Goal: Information Seeking & Learning: Learn about a topic

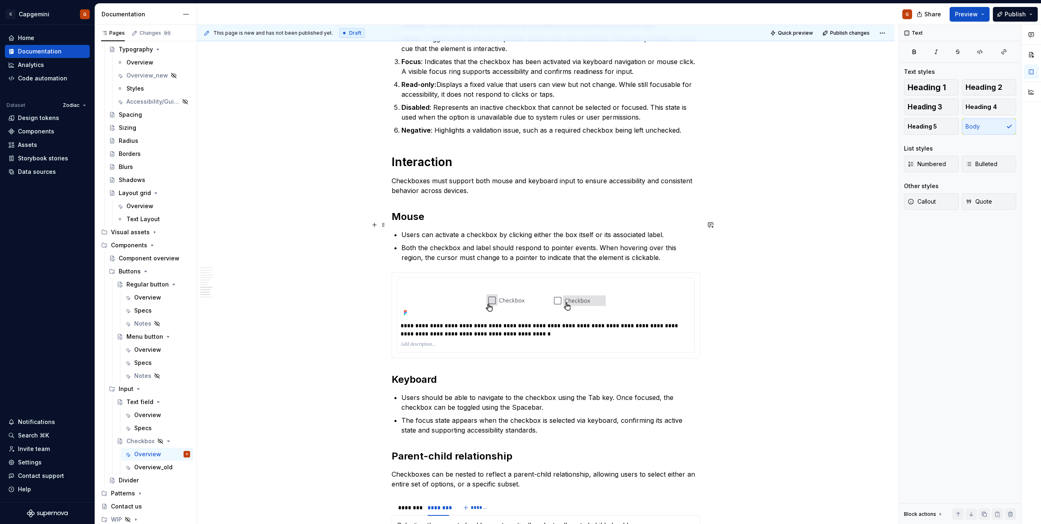
scroll to position [1606, 0]
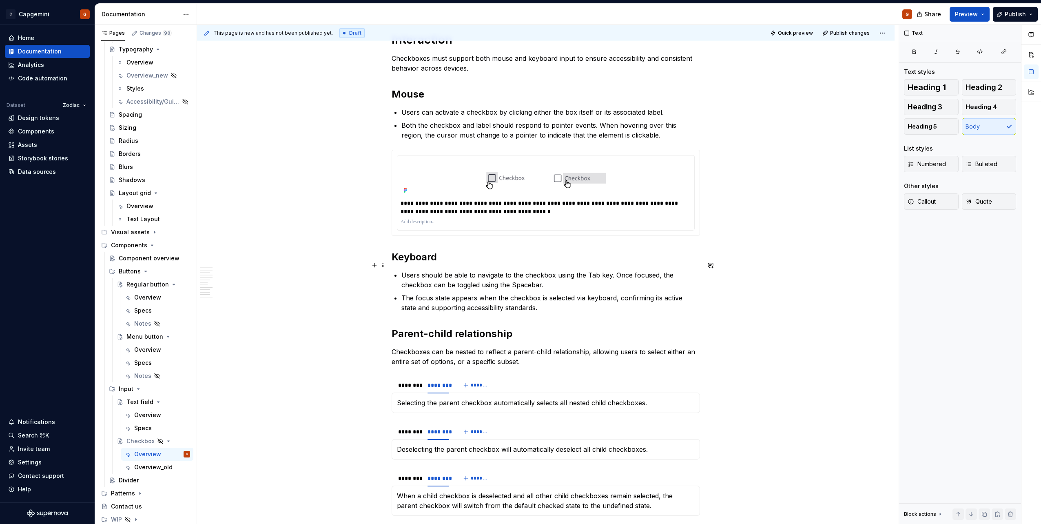
click at [587, 270] on p "Users should be able to navigate to the checkbox using the Tab key. Once focuse…" at bounding box center [550, 280] width 298 height 20
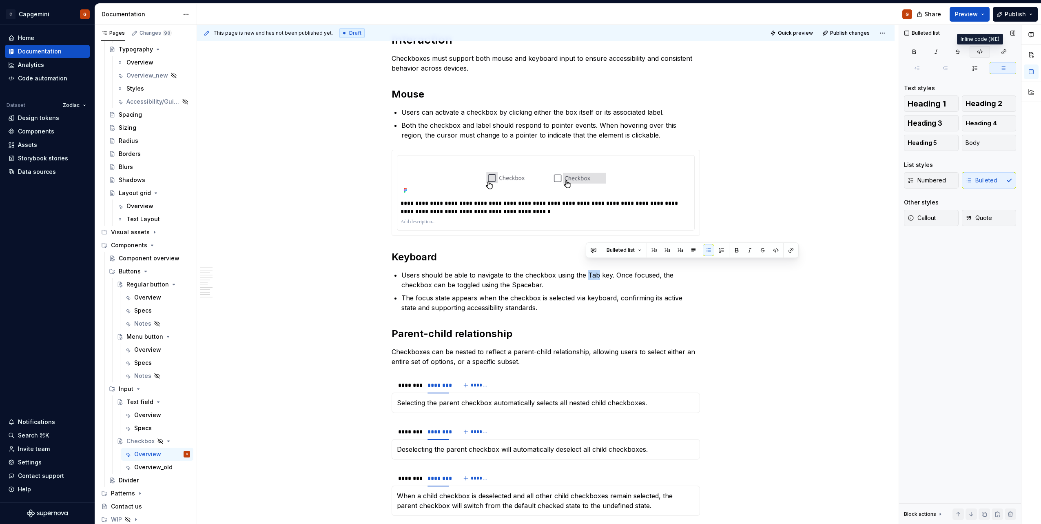
click at [978, 51] on icon "button" at bounding box center [979, 52] width 7 height 7
click at [659, 293] on p "The focus state appears when the checkbox is selected via keyboard, confirming …" at bounding box center [550, 303] width 298 height 20
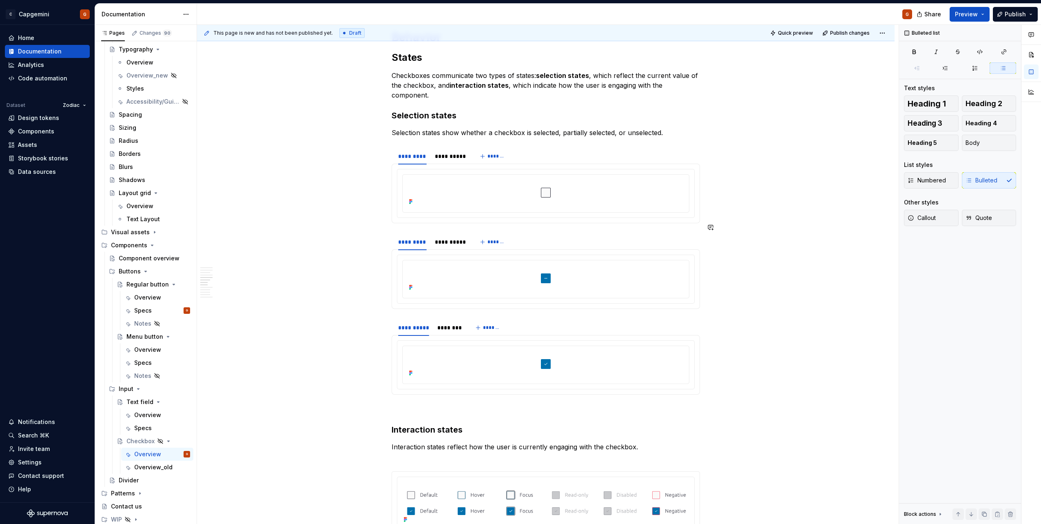
scroll to position [872, 0]
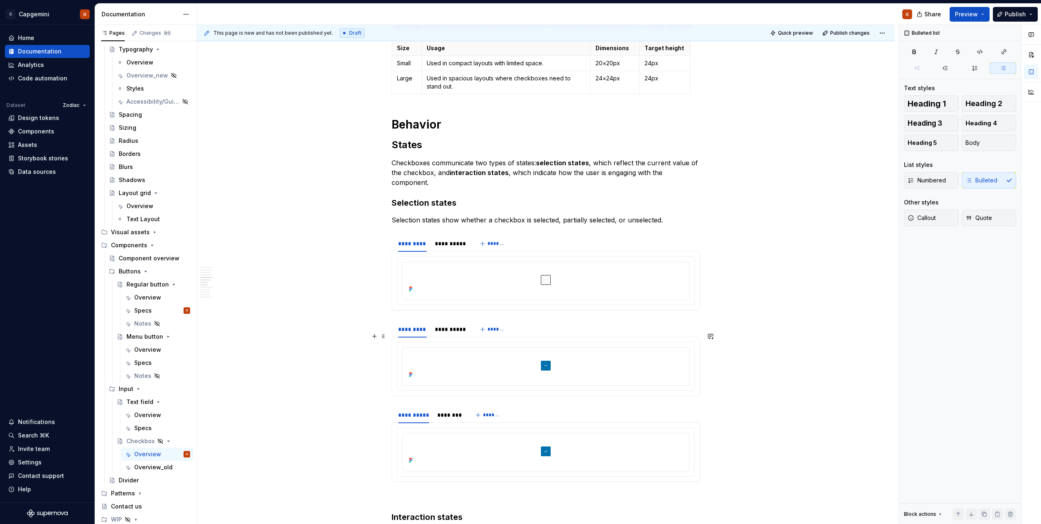
type textarea "*"
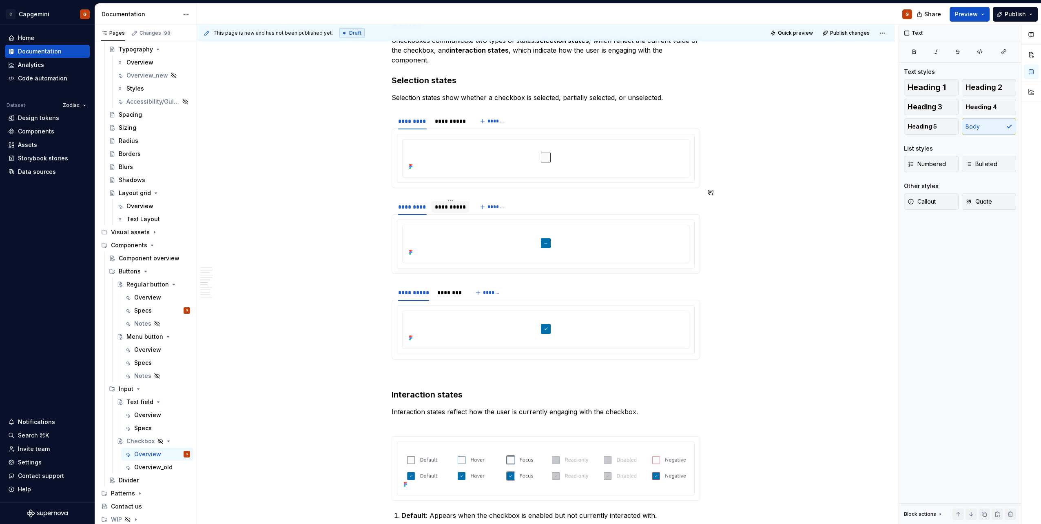
scroll to position [953, 0]
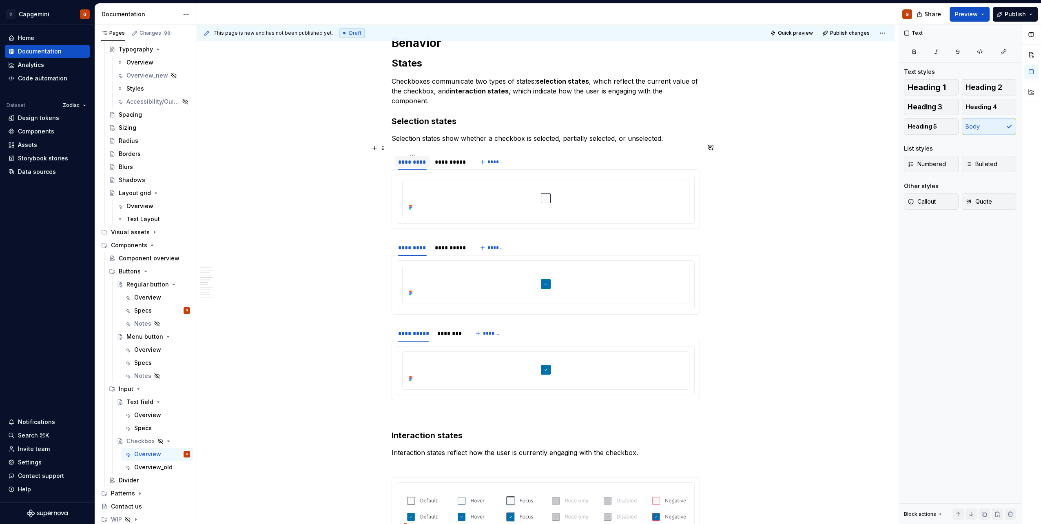
click at [411, 158] on div "*********" at bounding box center [412, 162] width 29 height 8
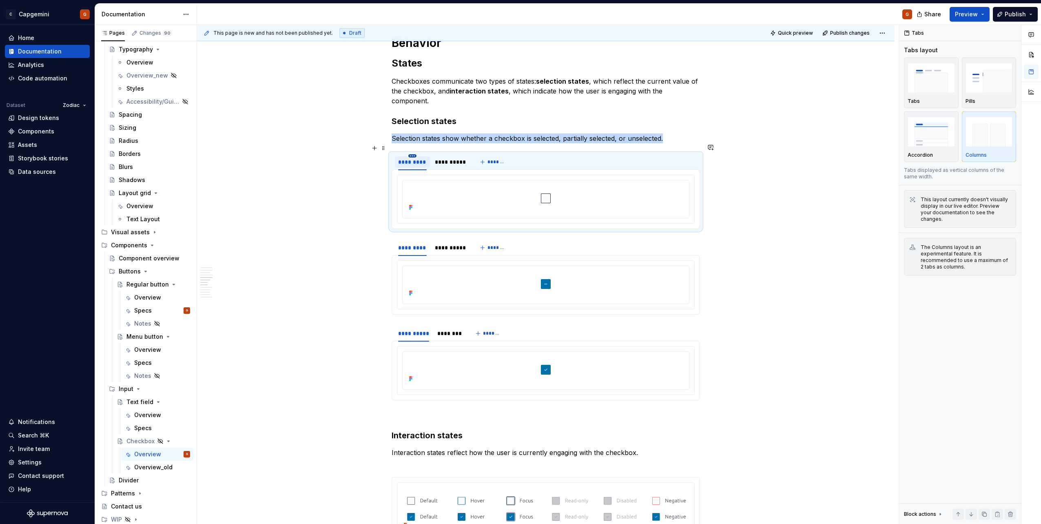
click at [410, 147] on html "C Capgemini G Home Documentation Analytics Code automation Dataset Zodiac Desig…" at bounding box center [520, 262] width 1041 height 524
click at [412, 155] on div "Edit name" at bounding box center [444, 157] width 69 height 13
type input "*****"
click at [411, 231] on html "C Capgemini G Home Documentation Analytics Code automation Dataset Zodiac Desig…" at bounding box center [520, 262] width 1041 height 524
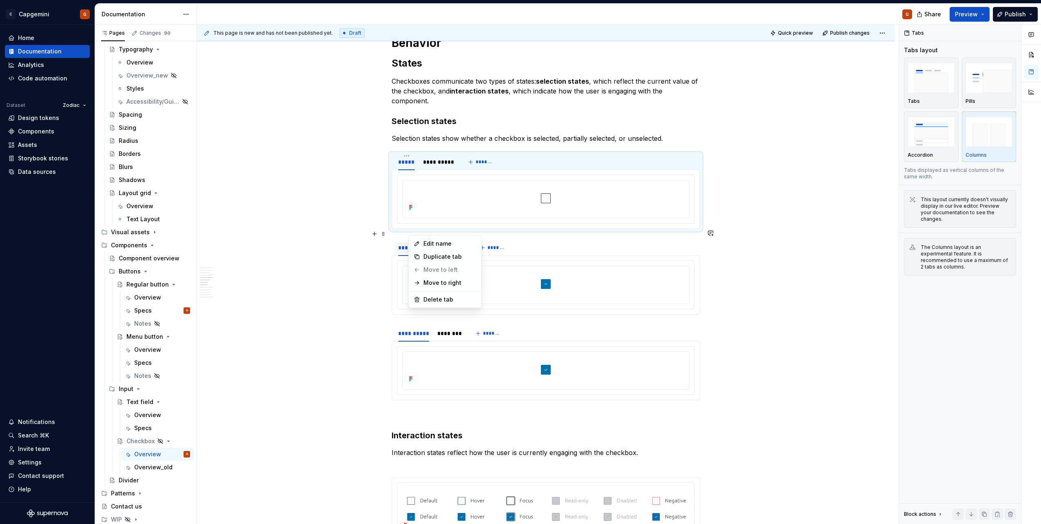
type textarea "*"
click at [407, 146] on html "C Capgemini G Home Documentation Analytics Code automation Dataset Zodiac Desig…" at bounding box center [520, 262] width 1041 height 524
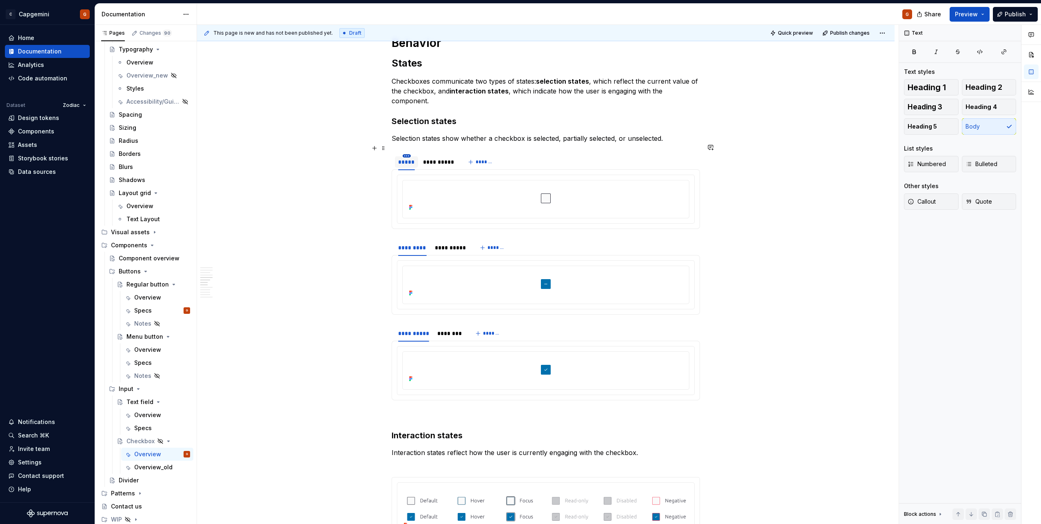
click at [405, 146] on html "C Capgemini G Home Documentation Analytics Code automation Dataset Zodiac Desig…" at bounding box center [520, 262] width 1041 height 524
click at [410, 241] on html "C Capgemini G Home Documentation Analytics Code automation Dataset Zodiac Desig…" at bounding box center [520, 262] width 1041 height 524
click at [411, 232] on html "C Capgemini G Home Documentation Analytics Code automation Dataset Zodiac Desig…" at bounding box center [520, 262] width 1041 height 524
click at [420, 240] on div "Edit name" at bounding box center [444, 243] width 69 height 13
type input "*****"
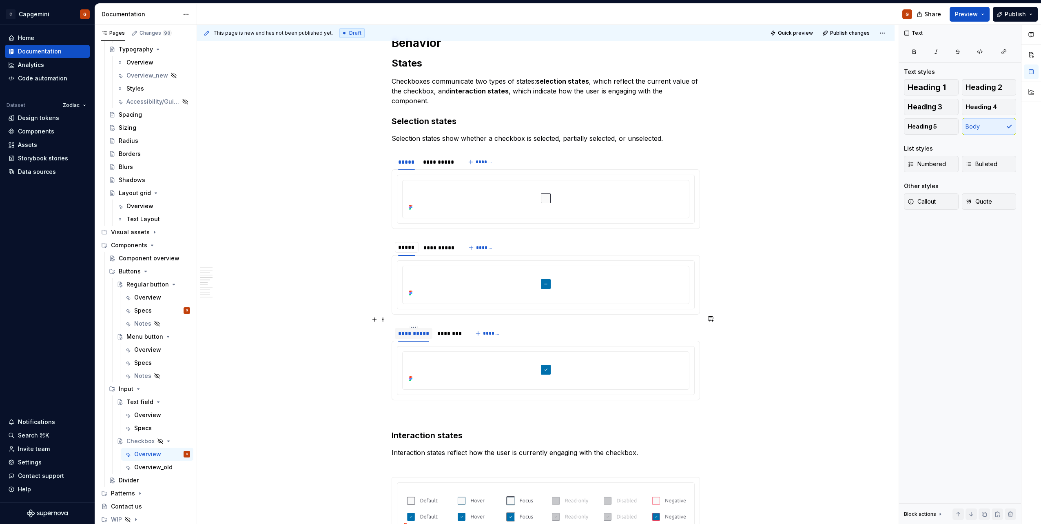
click at [415, 329] on div "**********" at bounding box center [413, 333] width 31 height 8
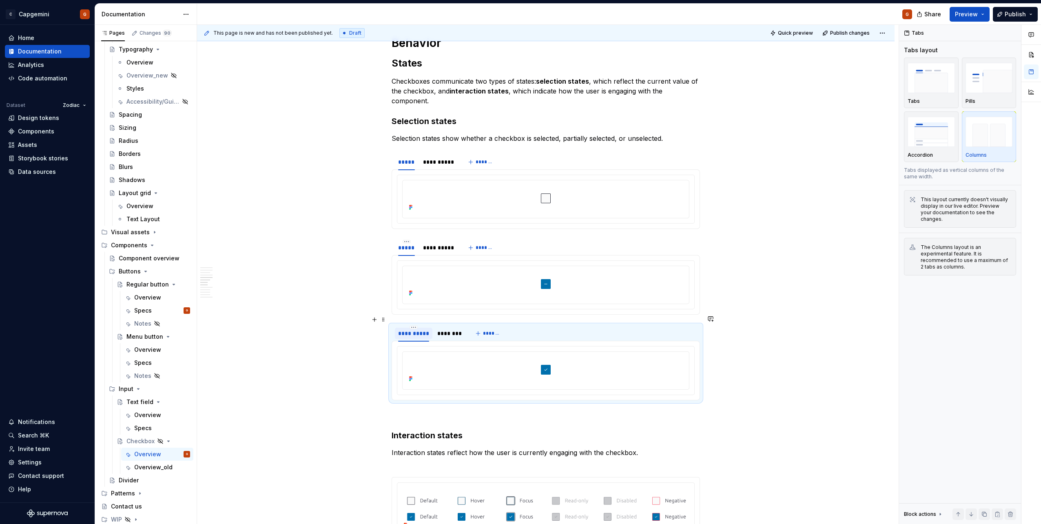
click at [416, 325] on div "**********" at bounding box center [414, 332] width 38 height 15
click at [415, 325] on div "**********" at bounding box center [414, 332] width 38 height 15
click at [413, 325] on input "**********" at bounding box center [414, 332] width 38 height 15
click at [414, 329] on input "**********" at bounding box center [414, 332] width 38 height 15
click at [419, 346] on div at bounding box center [545, 370] width 297 height 48
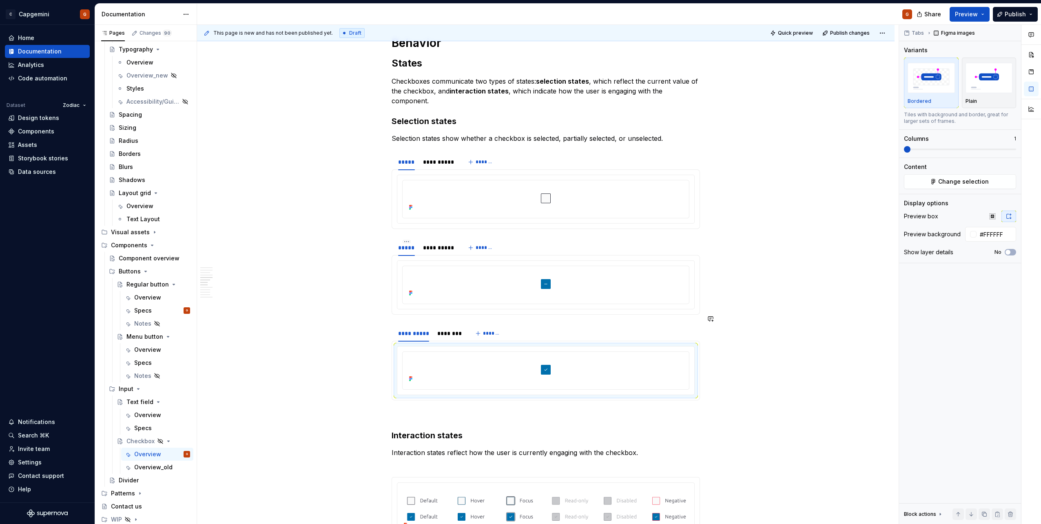
click at [412, 324] on section "**********" at bounding box center [545, 362] width 308 height 76
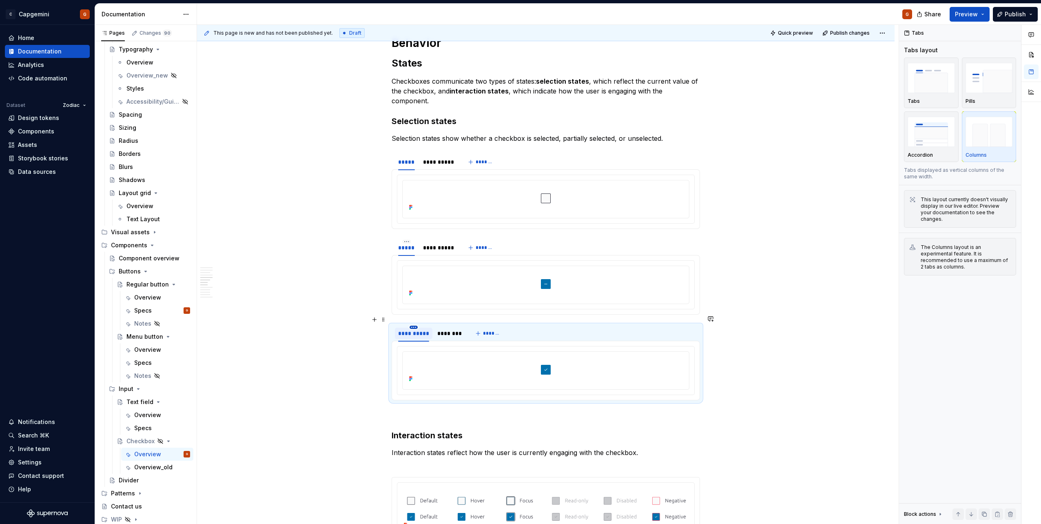
click at [413, 317] on html "C Capgemini G Home Documentation Analytics Code automation Dataset Zodiac Desig…" at bounding box center [520, 262] width 1041 height 524
click at [421, 329] on icon at bounding box center [418, 329] width 7 height 7
type input "*****"
click at [436, 146] on html "C Capgemini G Home Documentation Analytics Code automation Dataset Zodiac Desig…" at bounding box center [520, 262] width 1041 height 524
click at [441, 243] on html "C Capgemini G Home Documentation Analytics Code automation Dataset Zodiac Desig…" at bounding box center [520, 262] width 1041 height 524
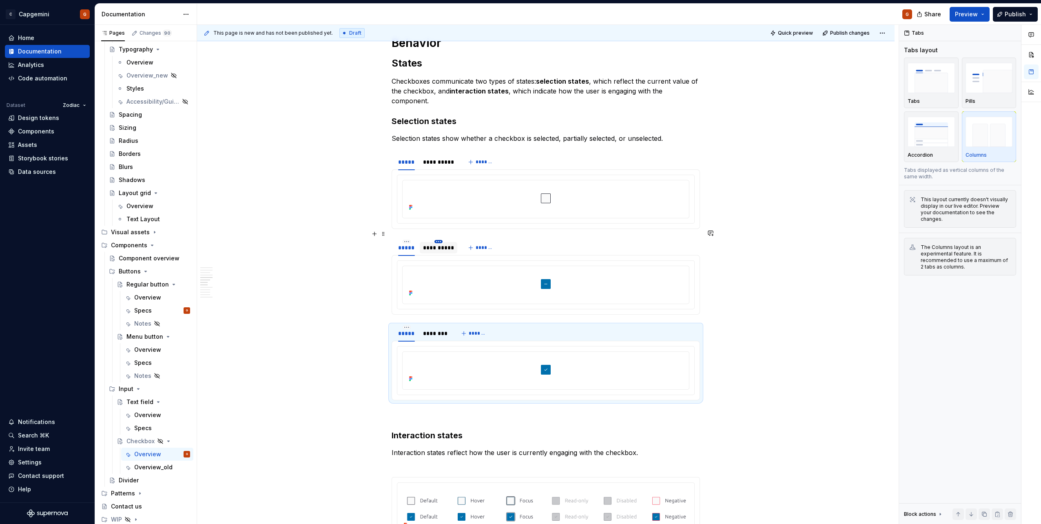
click at [438, 230] on html "C Capgemini G Home Documentation Analytics Code automation Dataset Zodiac Desig…" at bounding box center [520, 262] width 1041 height 524
click at [452, 241] on div "Edit name" at bounding box center [475, 243] width 53 height 8
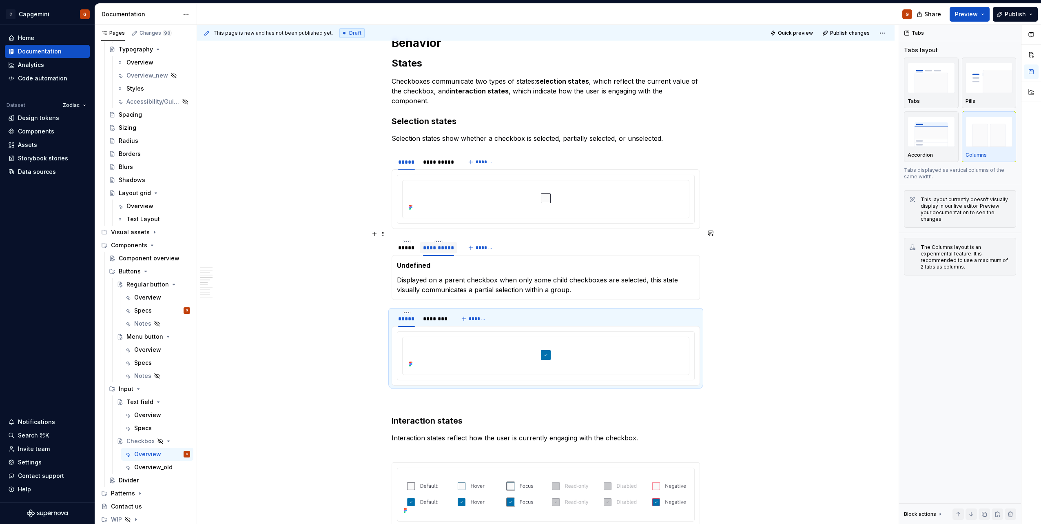
click at [436, 243] on div "**********" at bounding box center [438, 247] width 31 height 8
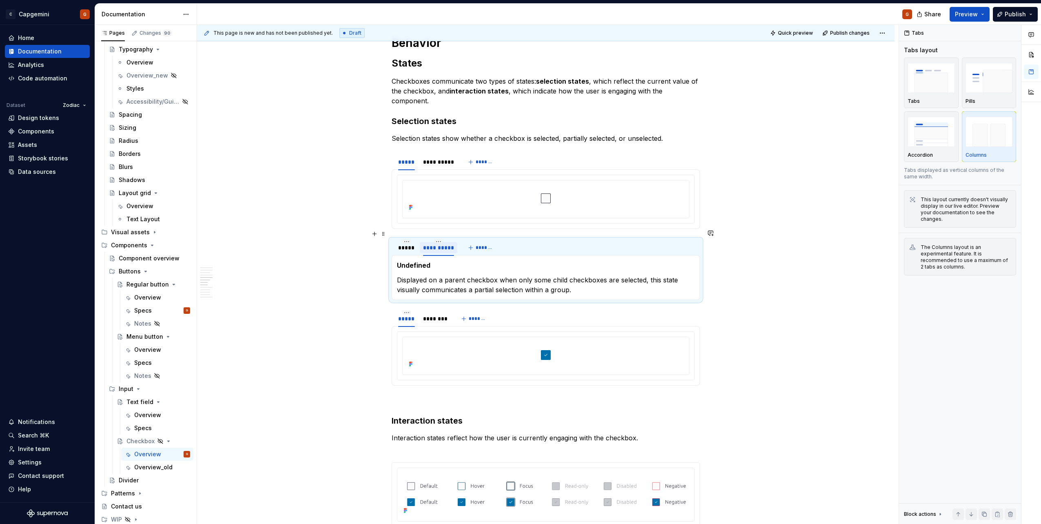
click at [435, 243] on div "**********" at bounding box center [438, 247] width 31 height 8
type input "*********"
click at [409, 243] on div "*****" at bounding box center [406, 247] width 17 height 8
click at [416, 242] on div "*****" at bounding box center [406, 247] width 23 height 11
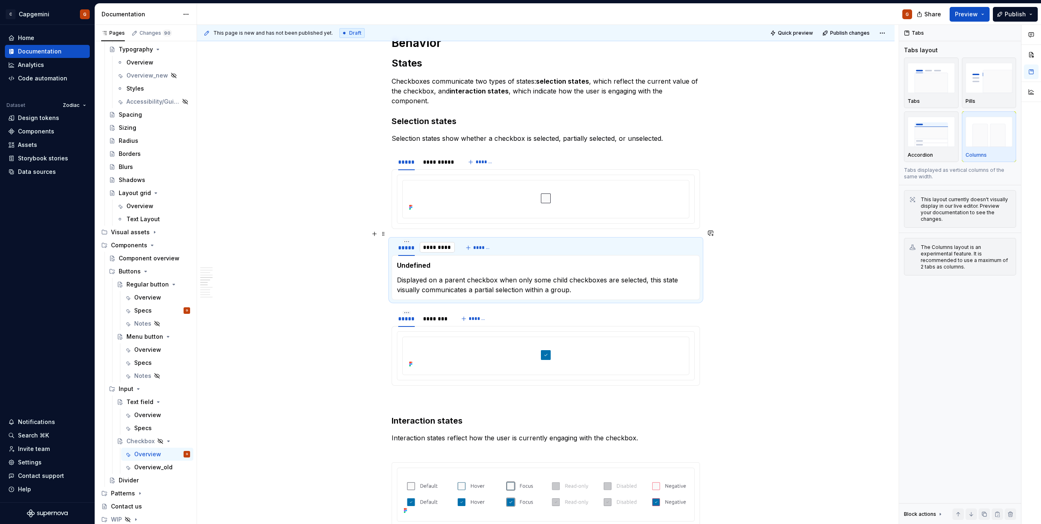
click at [435, 241] on input "*********" at bounding box center [437, 247] width 35 height 15
click at [446, 260] on p "Undefined" at bounding box center [546, 265] width 298 height 10
click at [438, 262] on section-item-column "Undefined Displayed on a parent checkbox when only some child checkboxes are se…" at bounding box center [546, 277] width 298 height 34
click at [430, 275] on p "Displayed on a parent checkbox when only some child checkboxes are selected, th…" at bounding box center [546, 285] width 298 height 20
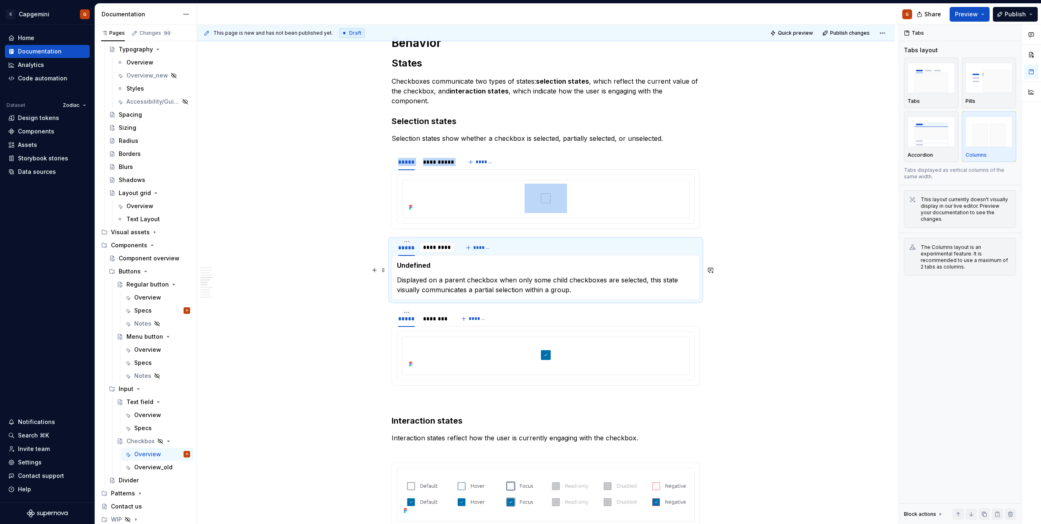
click at [457, 260] on p "Undefined" at bounding box center [546, 265] width 298 height 10
click at [455, 275] on p "Displayed on a parent checkbox when only some child checkboxes are selected, th…" at bounding box center [546, 285] width 298 height 20
click at [503, 332] on div at bounding box center [545, 356] width 297 height 48
click at [508, 382] on div "**********" at bounding box center [545, 396] width 308 height 2376
click at [502, 433] on p "Interaction states reflect how the user is currently engaging with the checkbox." at bounding box center [545, 443] width 308 height 20
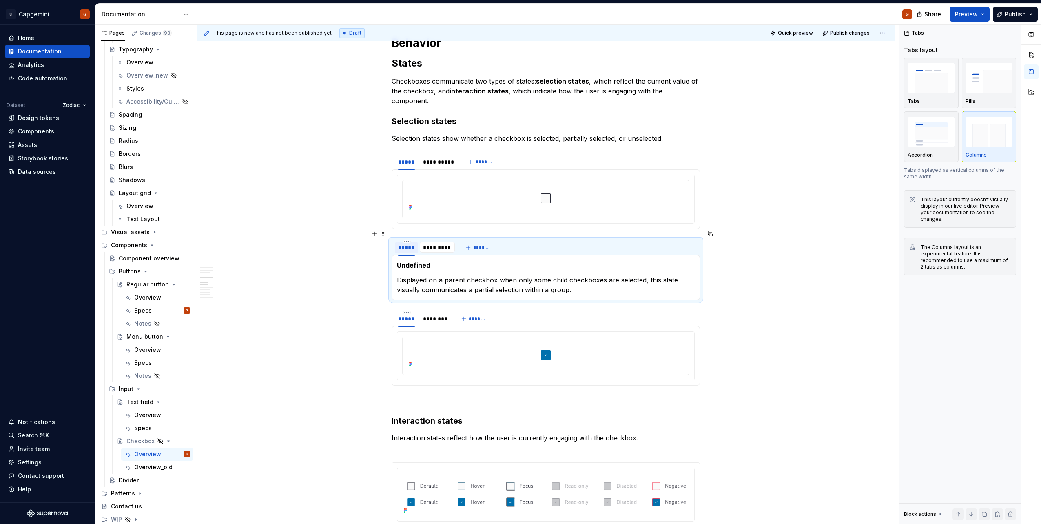
click at [412, 242] on div "*****" at bounding box center [406, 247] width 23 height 11
click at [405, 243] on div "*****" at bounding box center [406, 247] width 17 height 8
click at [405, 230] on html "C Capgemini G Home Documentation Analytics Code automation Dataset Zodiac Desig…" at bounding box center [520, 262] width 1041 height 524
click at [419, 241] on div "Edit name" at bounding box center [444, 243] width 53 height 8
click at [422, 261] on section-item-column "Undefined Displayed on a parent checkbox when only some child checkboxes are se…" at bounding box center [546, 277] width 298 height 34
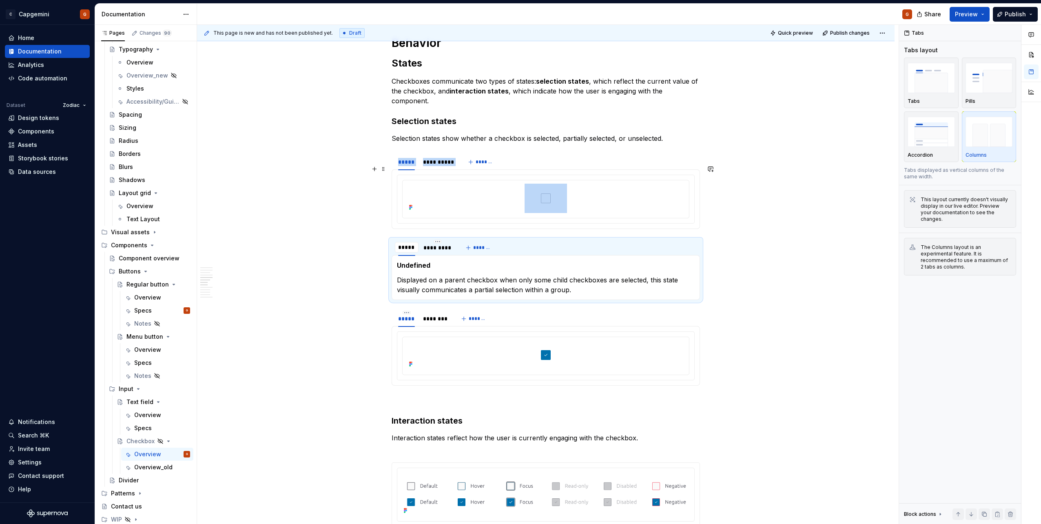
click at [441, 180] on div at bounding box center [545, 199] width 286 height 38
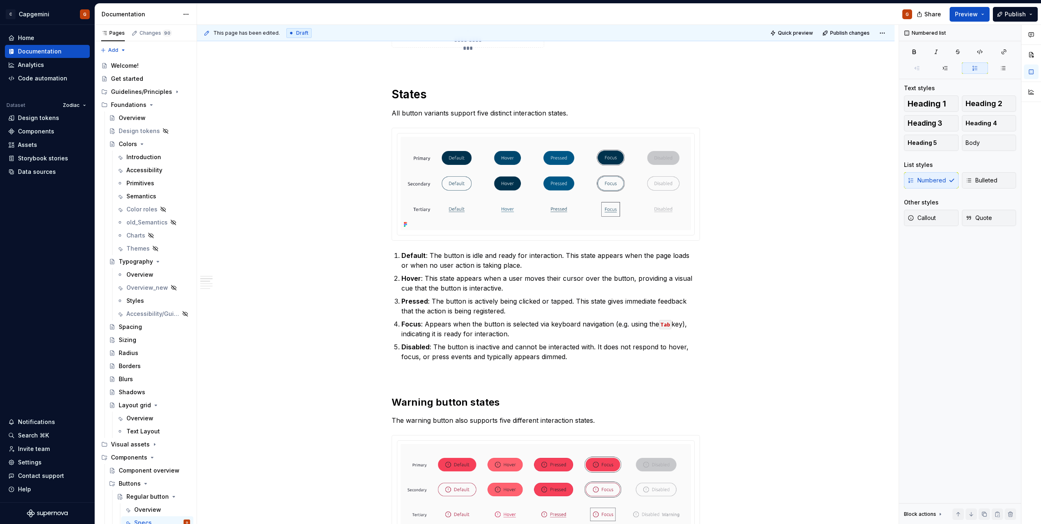
scroll to position [204, 0]
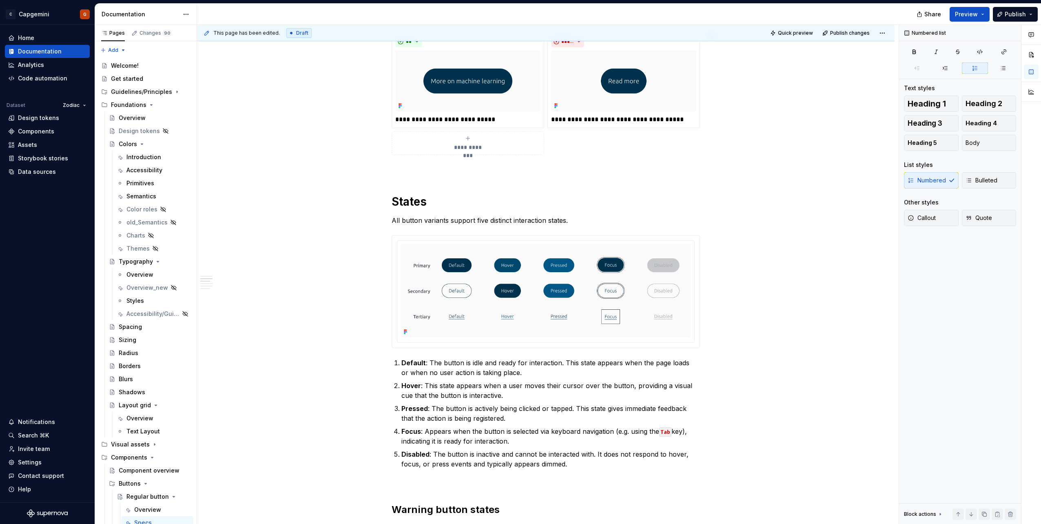
type textarea "*"
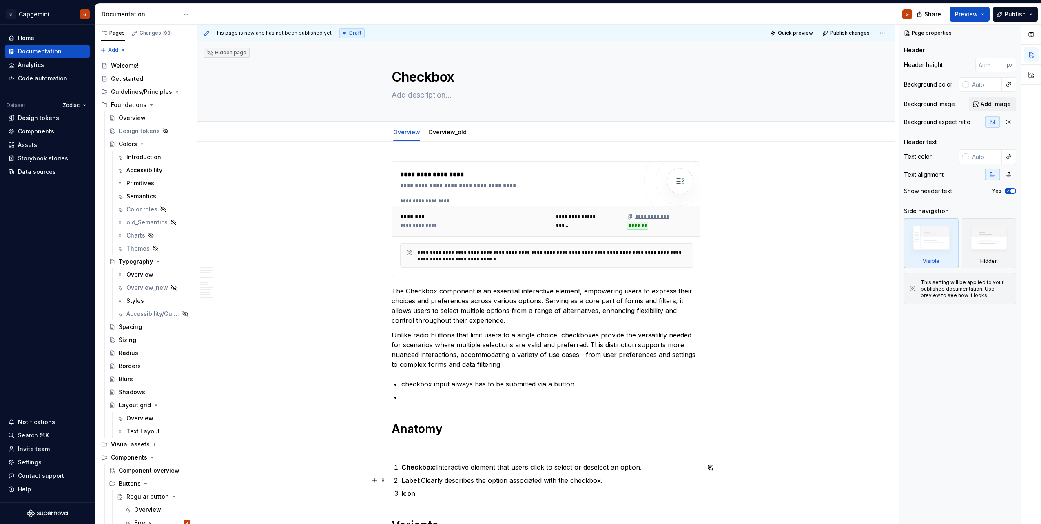
type textarea "*"
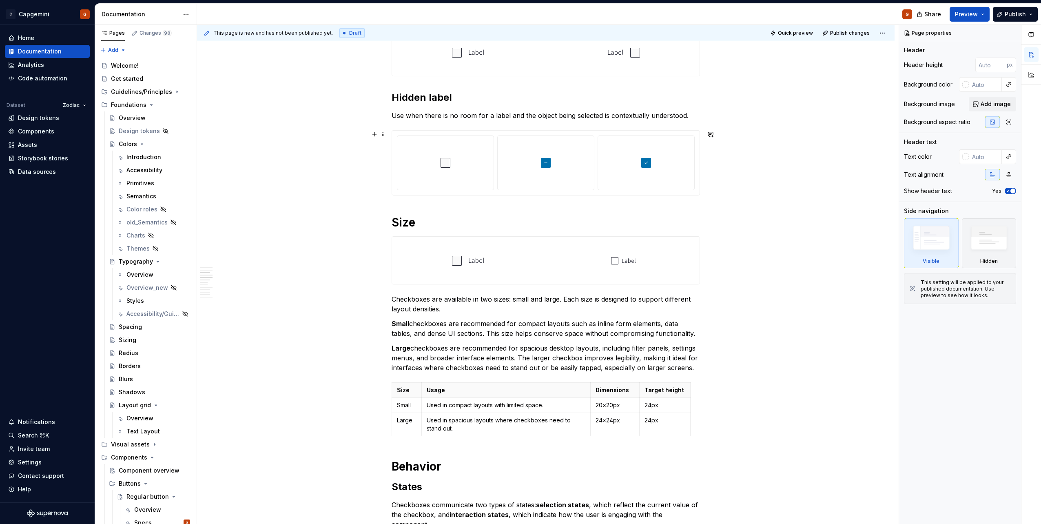
scroll to position [367, 0]
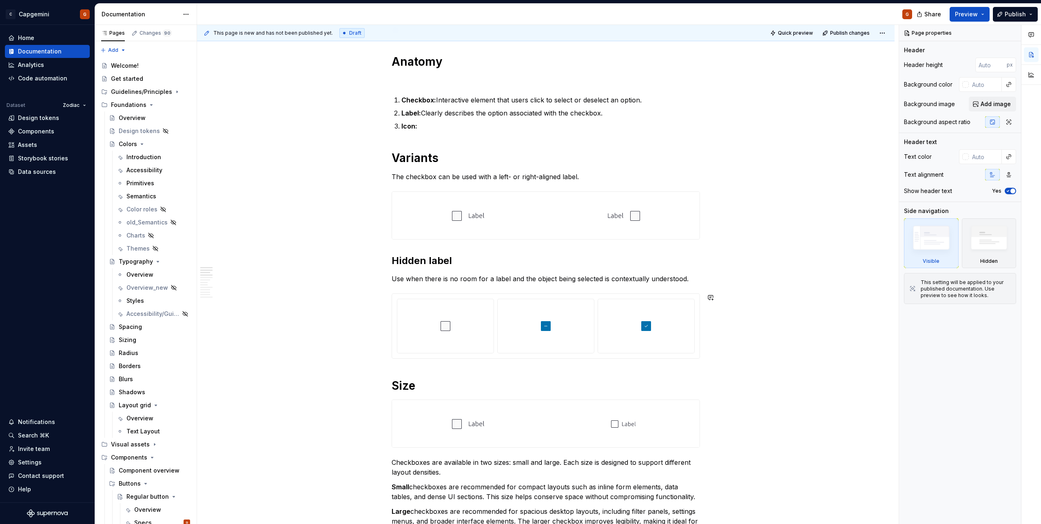
click at [610, 279] on p "Use when there is no room for a label and the object being selected is contextu…" at bounding box center [545, 279] width 308 height 10
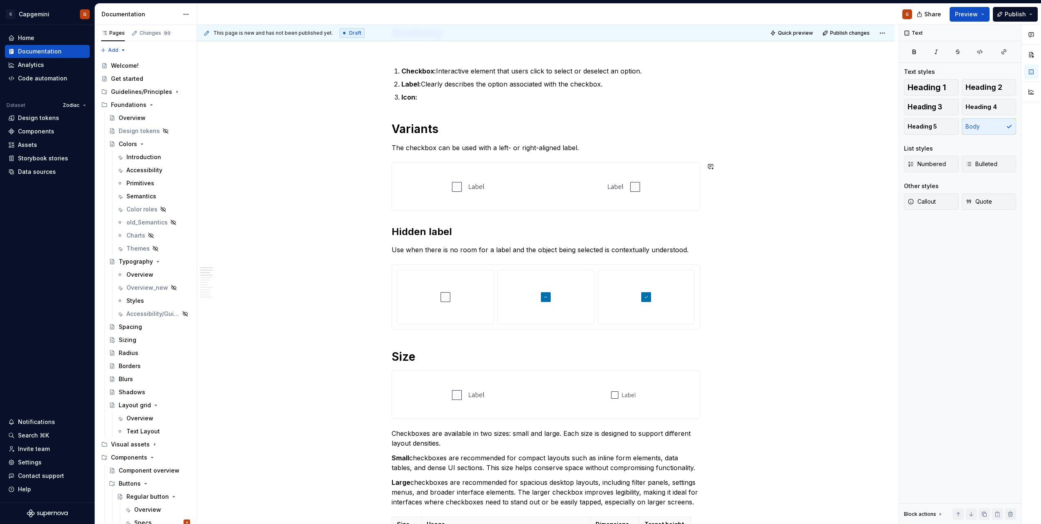
scroll to position [408, 0]
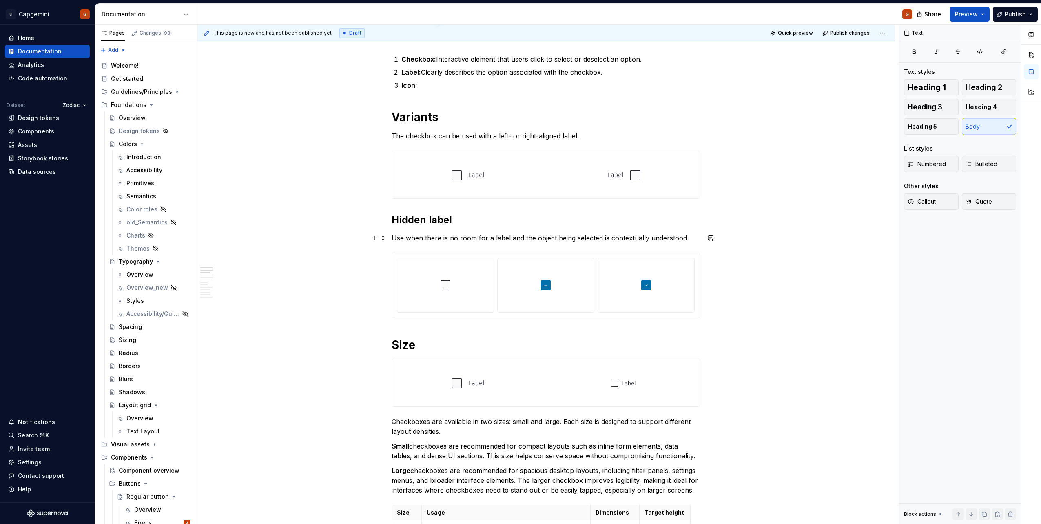
click at [688, 237] on p "Use when there is no room for a label and the object being selected is contextu…" at bounding box center [545, 238] width 308 height 10
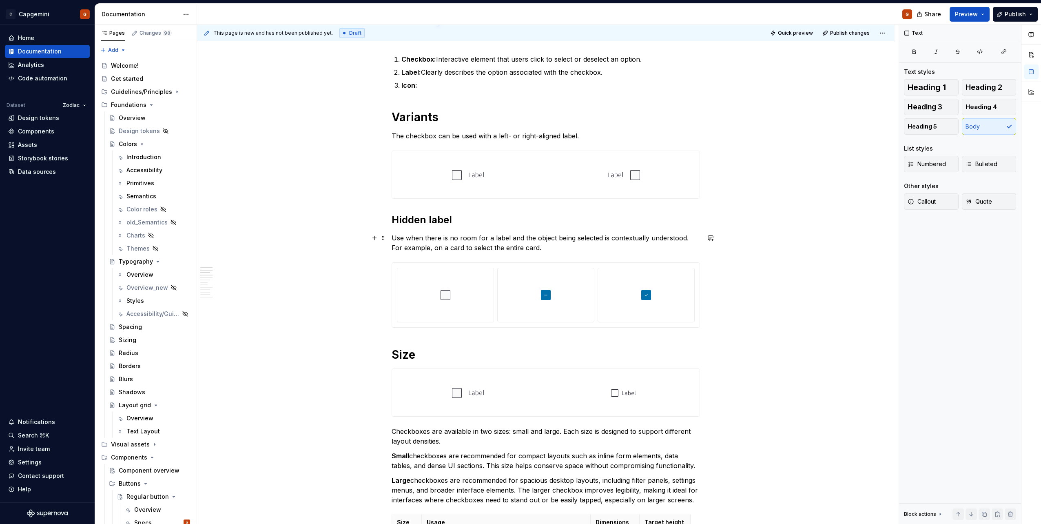
click at [657, 244] on p "Use when there is no room for a label and the object being selected is contextu…" at bounding box center [545, 243] width 308 height 20
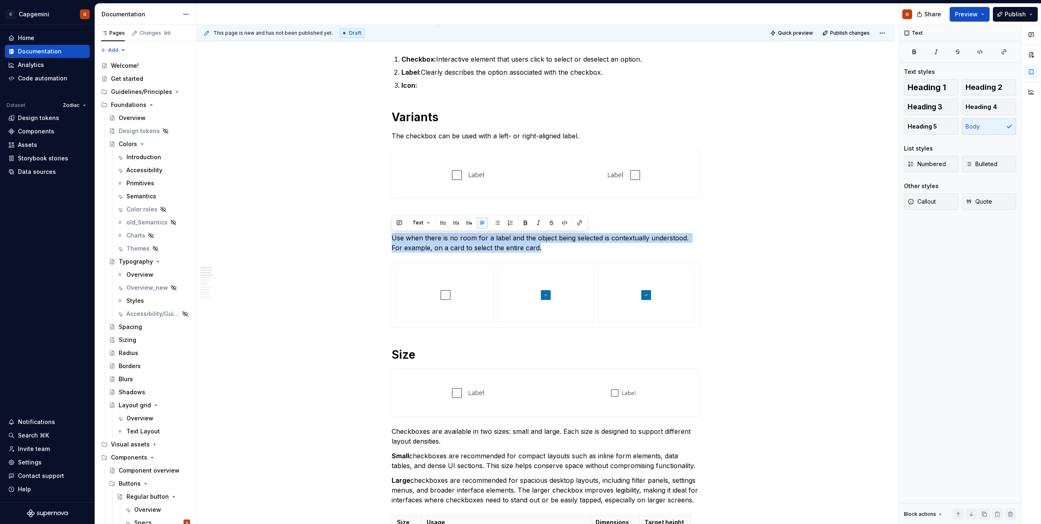
copy p "Use when there is no room for a label and the object being selected is contextu…"
click at [524, 245] on p "Use when there is no room for a label and the object being selected is contextu…" at bounding box center [545, 243] width 308 height 20
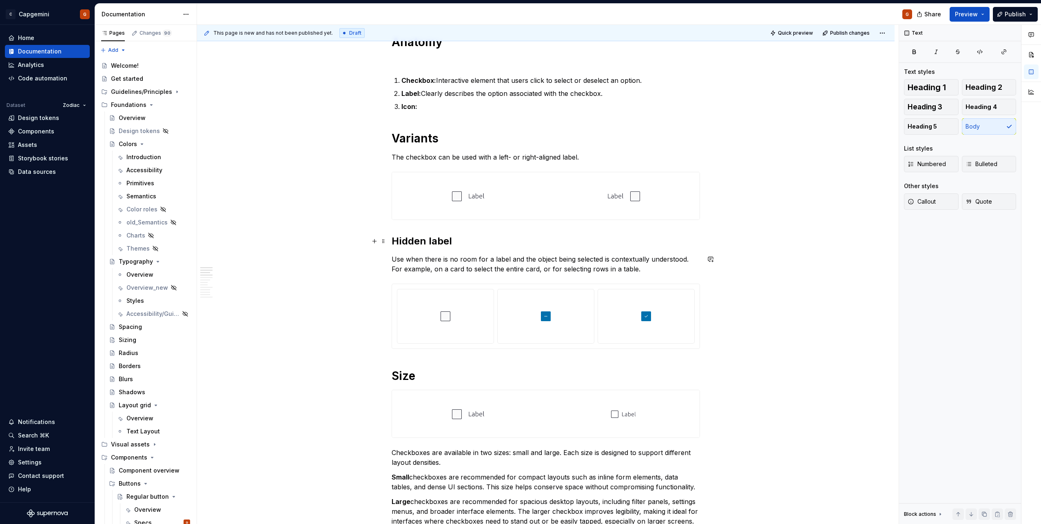
scroll to position [367, 0]
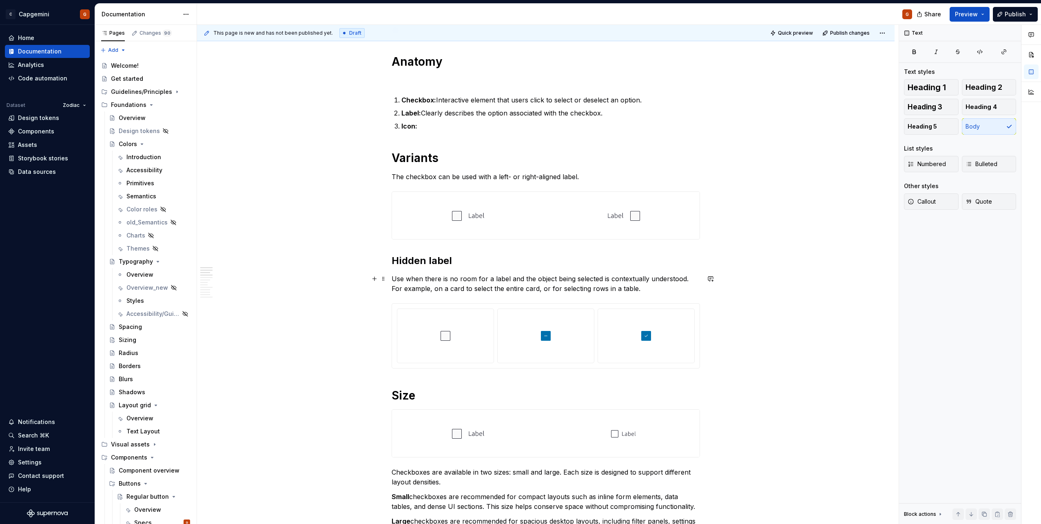
click at [392, 279] on p "Use when there is no room for a label and the object being selected is contextu…" at bounding box center [545, 284] width 308 height 20
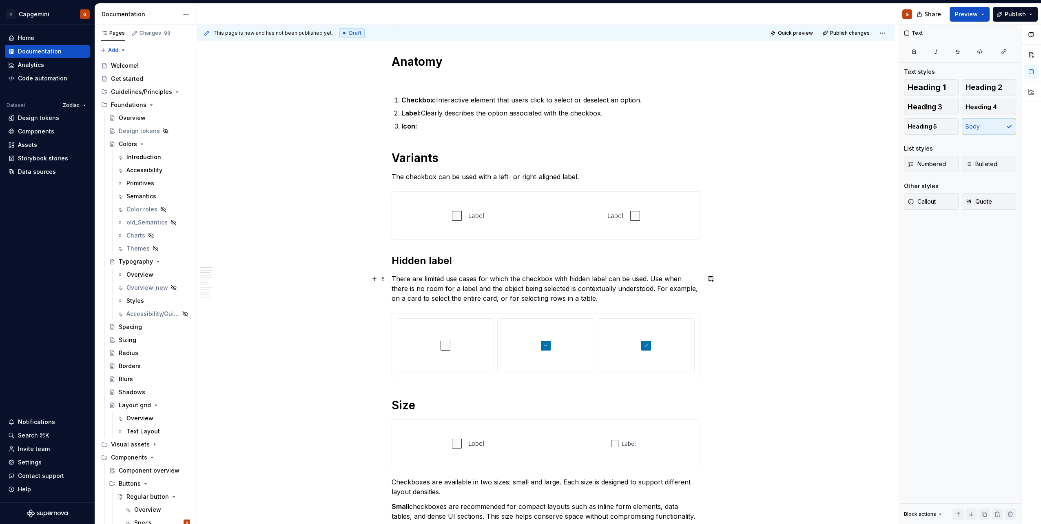
click at [521, 285] on p "There are limited use cases for which the checkbox with hidden label can be use…" at bounding box center [545, 288] width 308 height 29
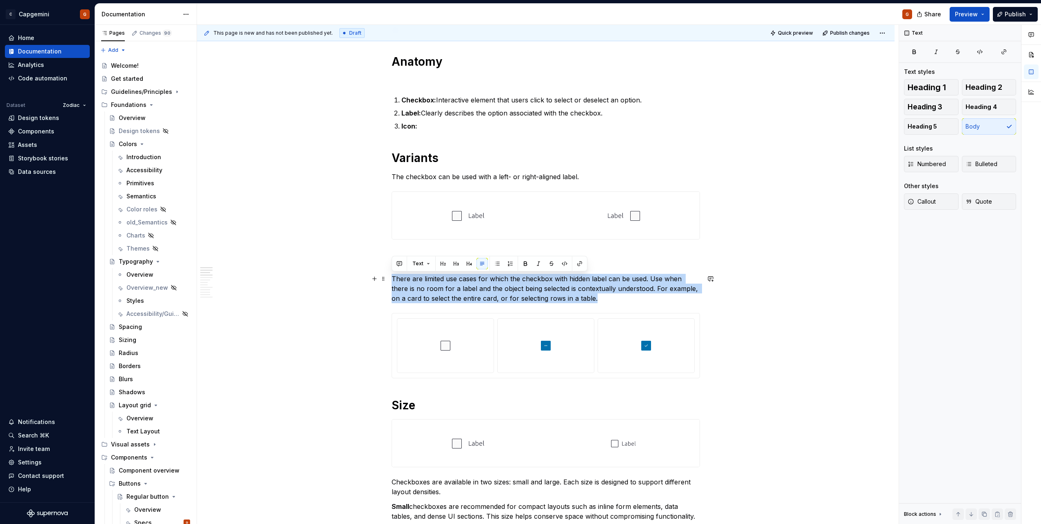
click at [521, 285] on p "There are limited use cases for which the checkbox with hidden label can be use…" at bounding box center [545, 288] width 308 height 29
copy p "There are limited use cases for which the checkbox with hidden label can be use…"
click at [443, 290] on p "There are limited use cases for which the checkbox with hidden label can be use…" at bounding box center [545, 288] width 308 height 29
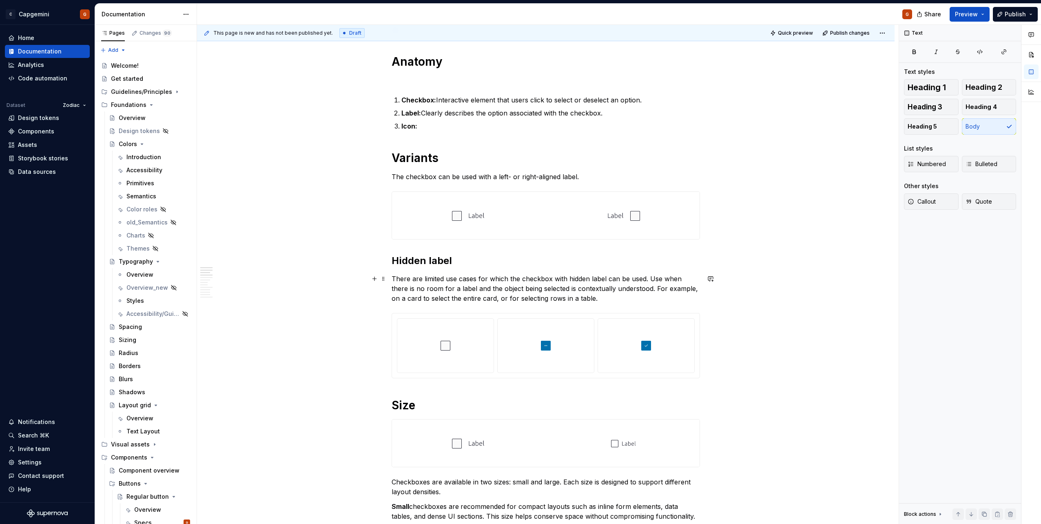
click at [392, 280] on p "There are limited use cases for which the checkbox with hidden label can be use…" at bounding box center [545, 288] width 308 height 29
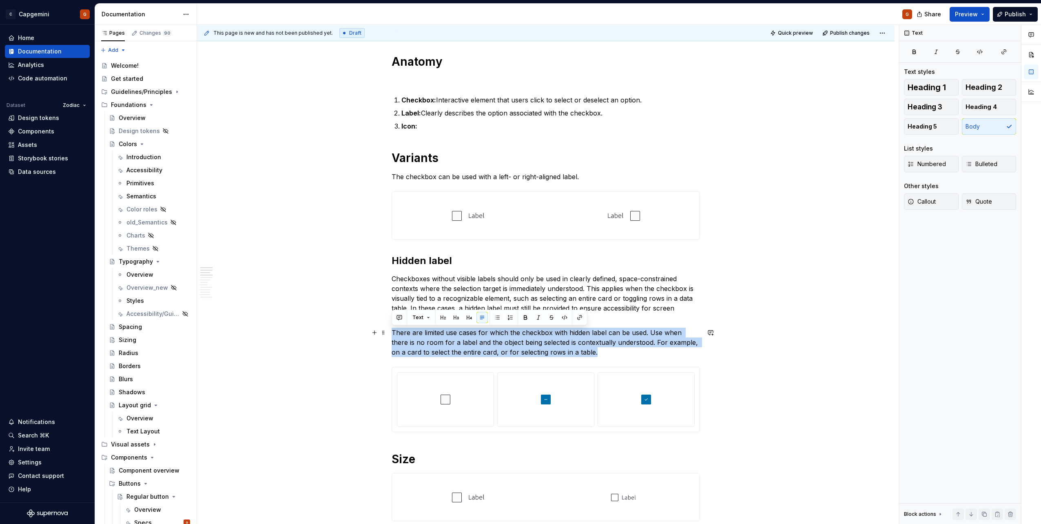
drag, startPoint x: 392, startPoint y: 335, endPoint x: 581, endPoint y: 355, distance: 189.4
click at [581, 355] on p "There are limited use cases for which the checkbox with hidden label can be use…" at bounding box center [545, 341] width 308 height 29
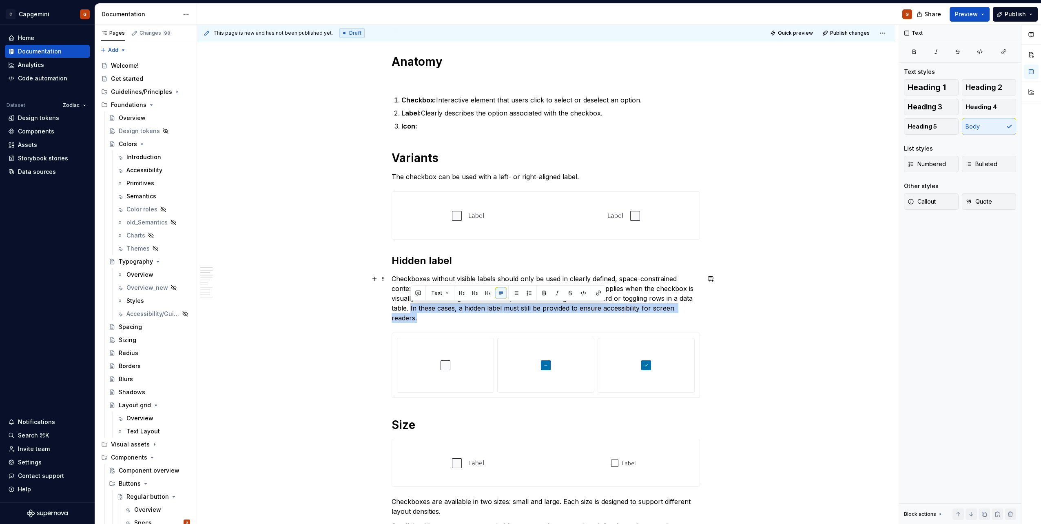
drag, startPoint x: 422, startPoint y: 318, endPoint x: 410, endPoint y: 308, distance: 16.2
click at [410, 308] on p "Checkboxes without visible labels should only be used in clearly defined, space…" at bounding box center [545, 298] width 308 height 49
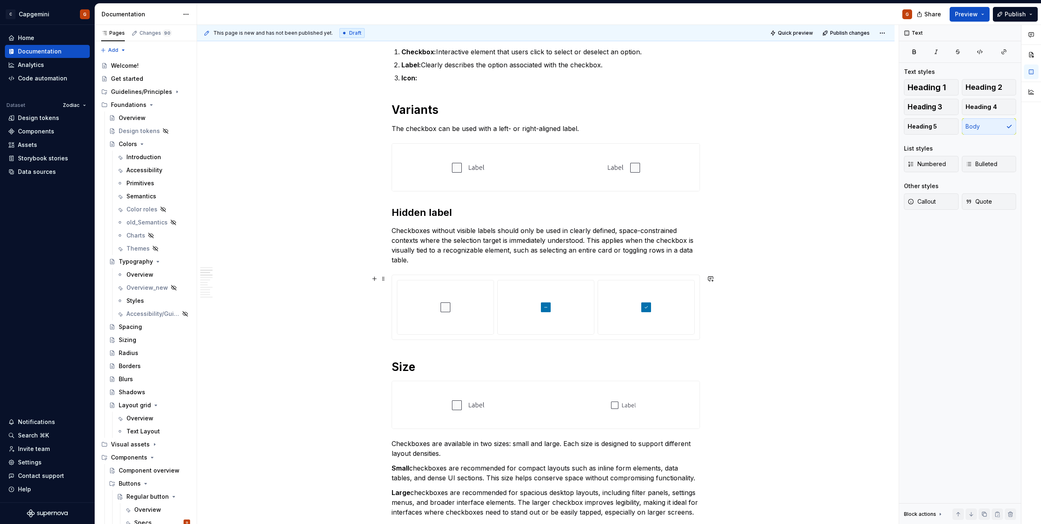
scroll to position [408, 0]
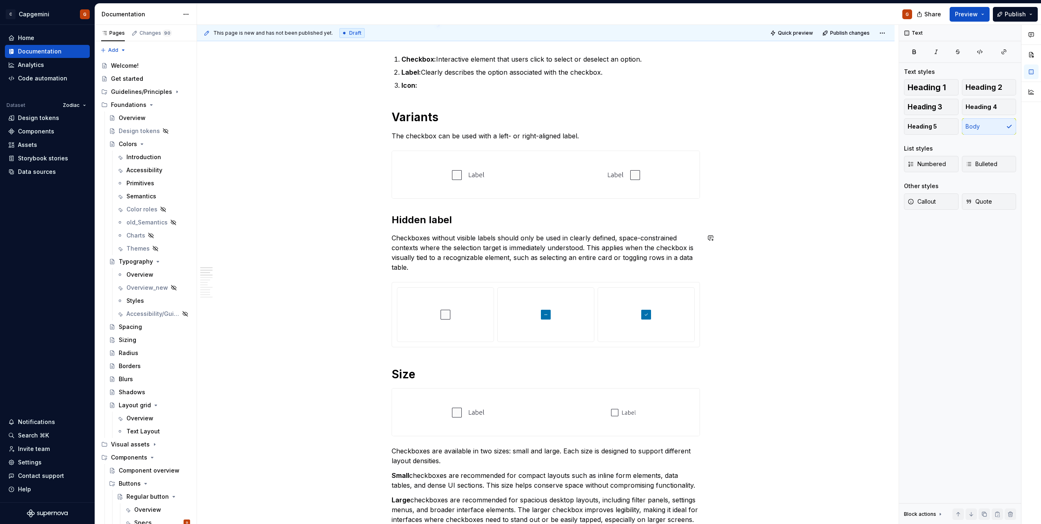
click at [417, 314] on div at bounding box center [445, 314] width 90 height 47
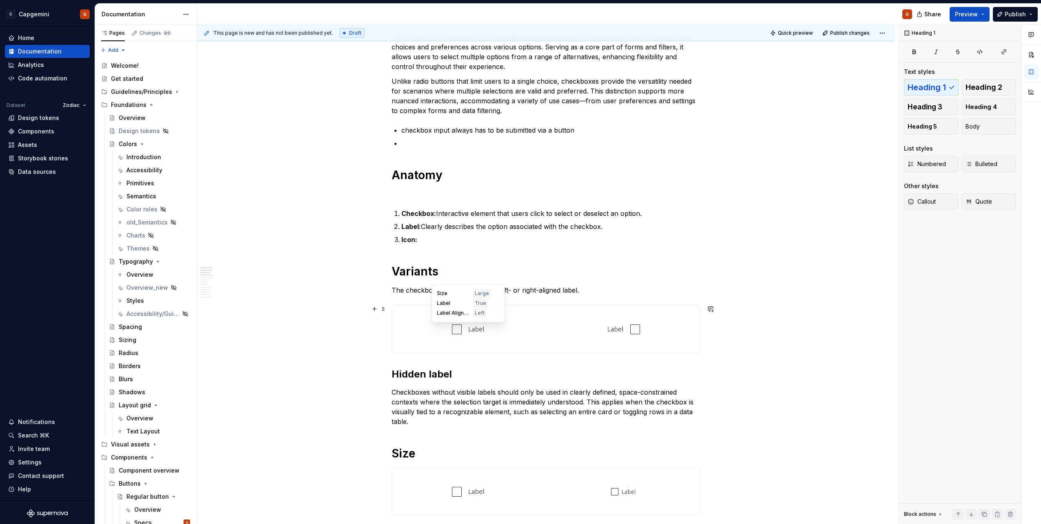
scroll to position [245, 0]
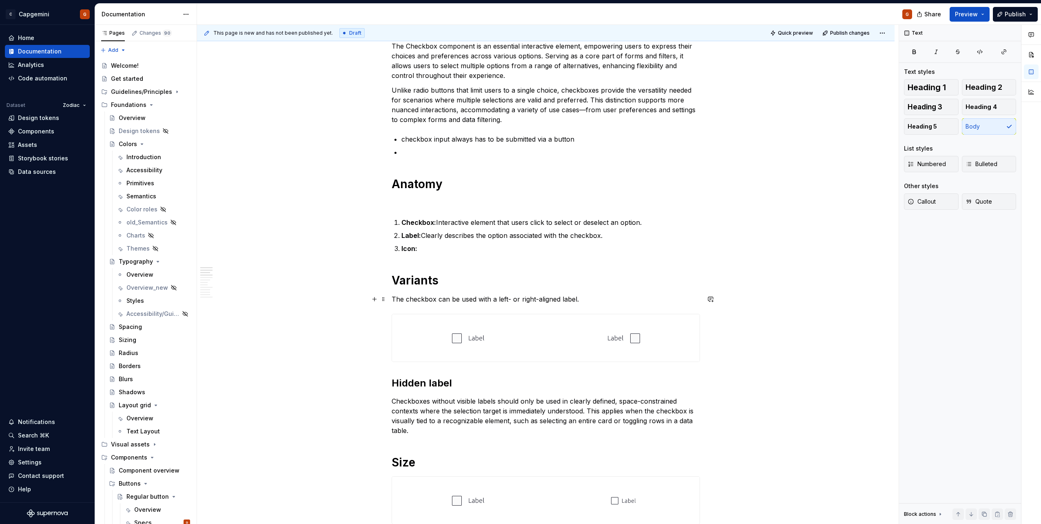
click at [497, 301] on p "The checkbox can be used with a left- or right-aligned label." at bounding box center [545, 299] width 308 height 10
click at [489, 299] on p "The checkbox can be used with a left- or right-aligned label." at bounding box center [545, 299] width 308 height 10
click at [516, 298] on p "The checkbox can be used without a label and with a left- or right-aligned labe…" at bounding box center [545, 299] width 308 height 10
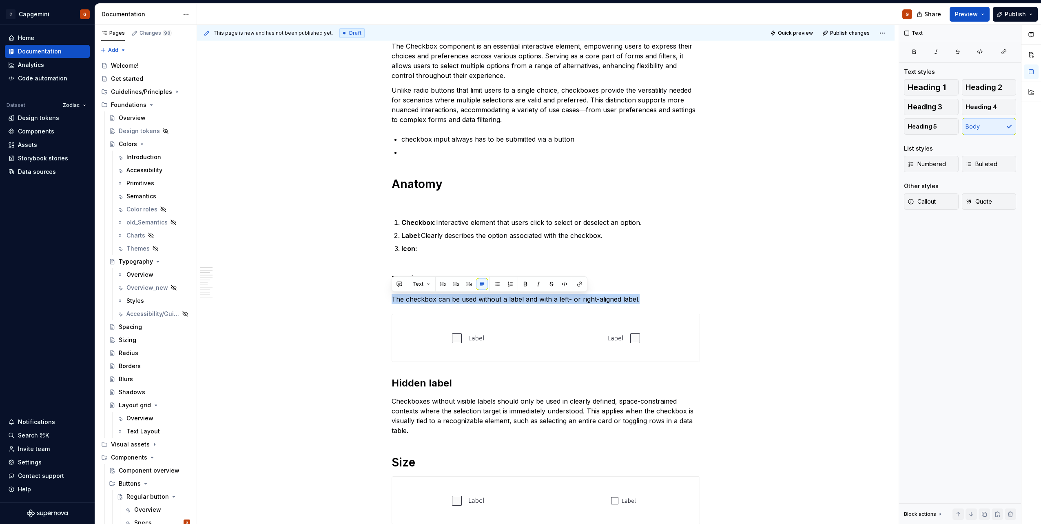
copy p "The checkbox can be used without a label and with a left- or right-aligned labe…"
click at [522, 296] on p "The checkbox can be used without a label and with a left- or right-aligned labe…" at bounding box center [545, 299] width 308 height 10
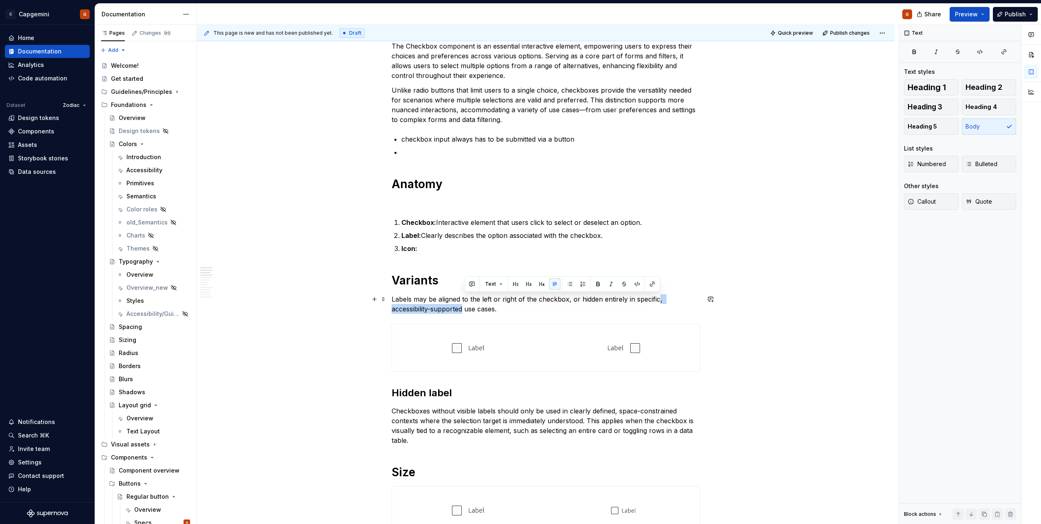
drag, startPoint x: 658, startPoint y: 300, endPoint x: 464, endPoint y: 310, distance: 194.4
click at [464, 310] on p "Labels may be aligned to the left or right of the checkbox, or hidden entirely …" at bounding box center [545, 304] width 308 height 20
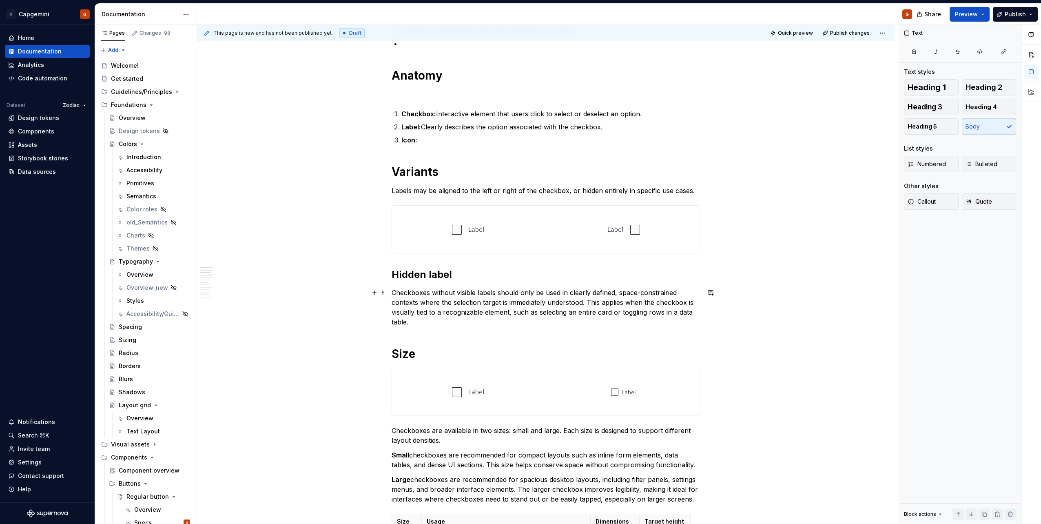
scroll to position [367, 0]
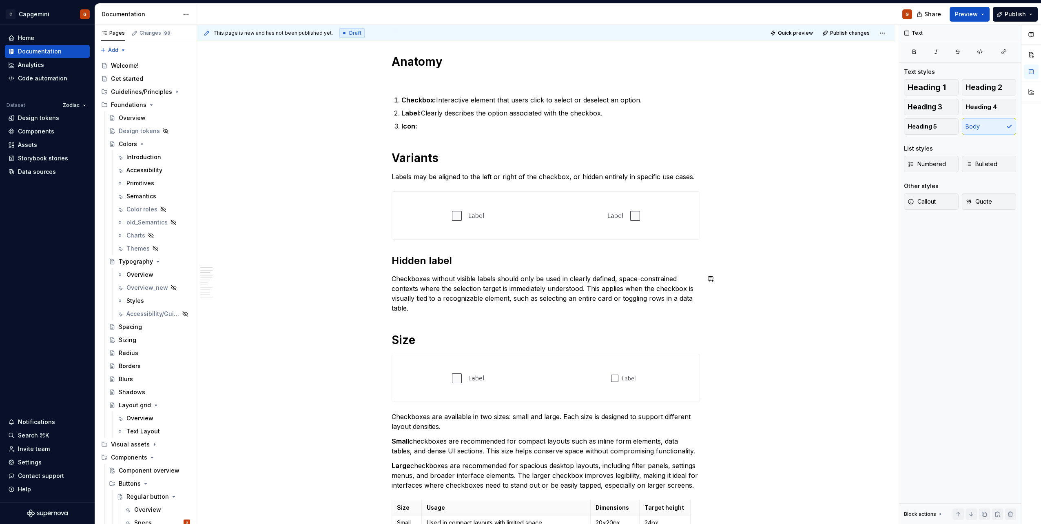
click at [474, 263] on h2 "Hidden label" at bounding box center [545, 260] width 308 height 13
click at [551, 221] on div at bounding box center [623, 215] width 152 height 47
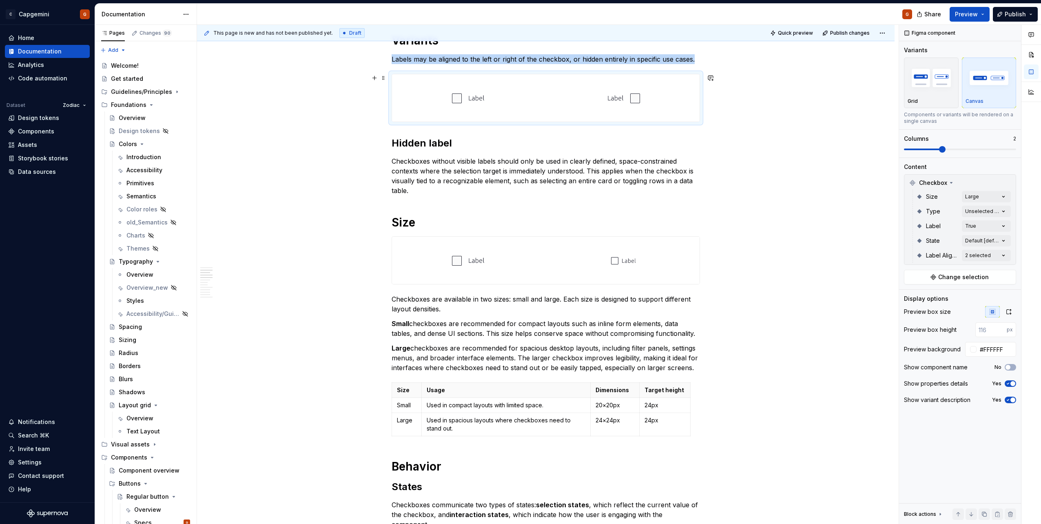
scroll to position [489, 0]
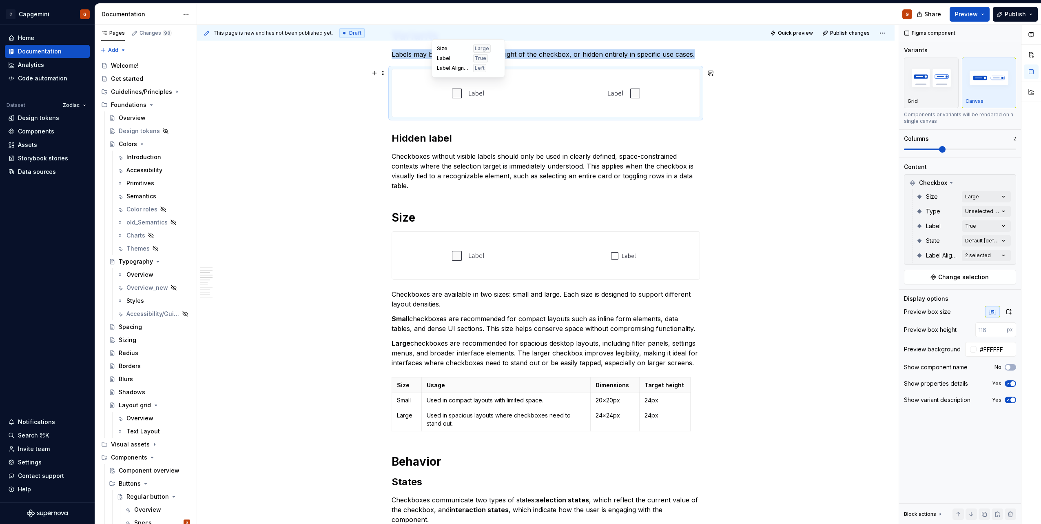
click at [534, 95] on div at bounding box center [468, 92] width 152 height 47
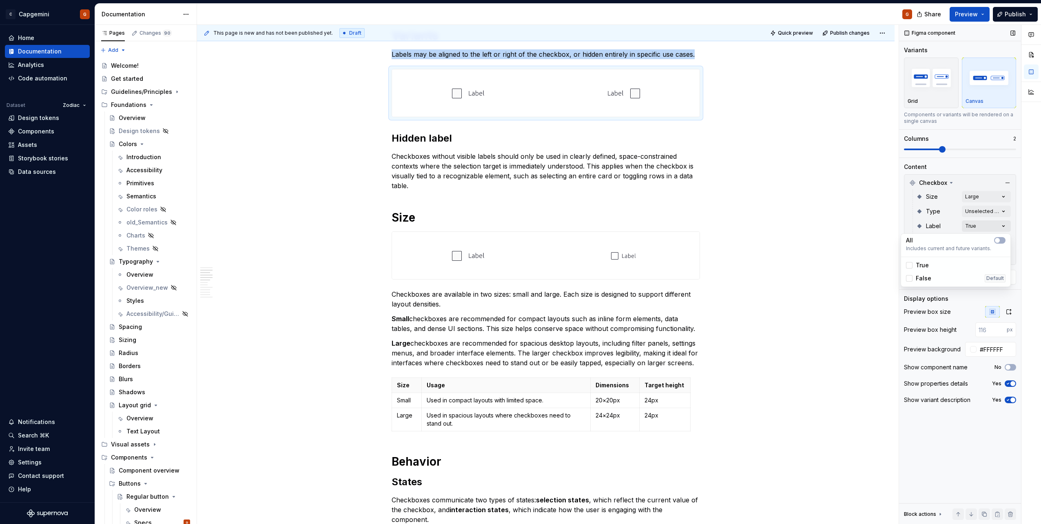
click at [971, 226] on div "Comments Open comments No comments yet Select ‘Comment’ from the block context …" at bounding box center [970, 274] width 142 height 499
click at [932, 278] on div "False Default" at bounding box center [955, 278] width 99 height 8
click at [909, 212] on div "Comments Open comments No comments yet Select ‘Comment’ from the block context …" at bounding box center [970, 274] width 142 height 499
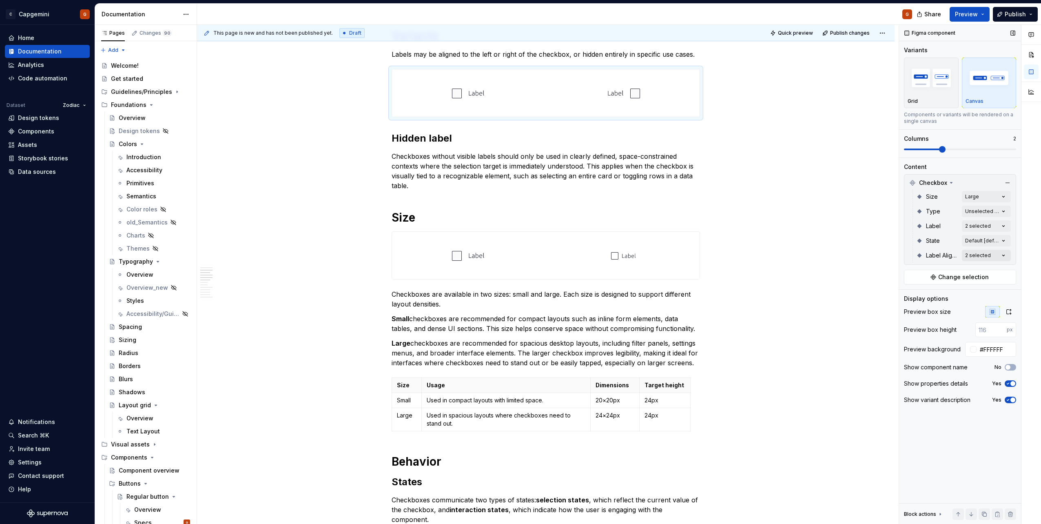
click at [970, 256] on div "Comments Open comments No comments yet Select ‘Comment’ from the block context …" at bounding box center [970, 274] width 142 height 499
click at [925, 294] on span "No label" at bounding box center [927, 294] width 24 height 8
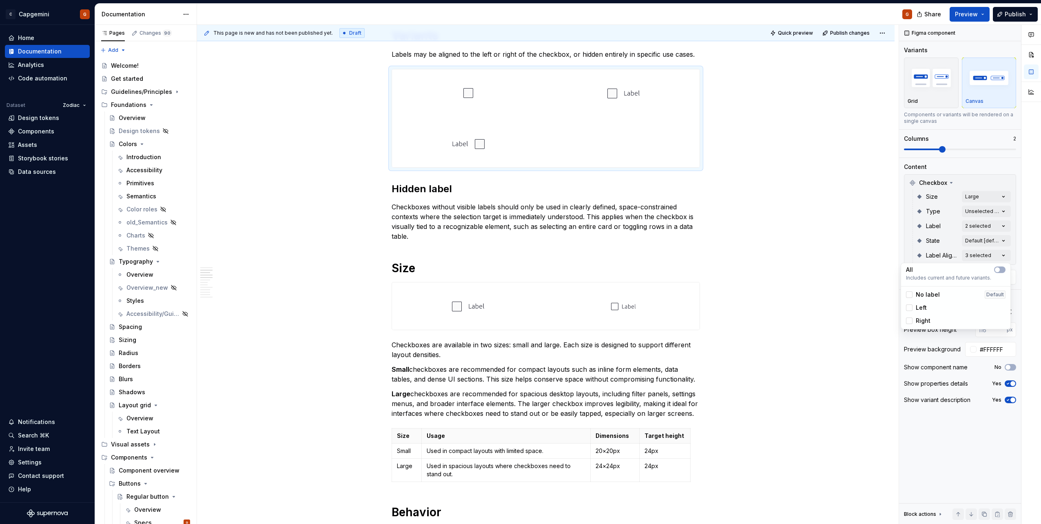
click at [976, 154] on div "Comments Open comments No comments yet Select ‘Comment’ from the block context …" at bounding box center [970, 274] width 142 height 499
click at [976, 149] on span at bounding box center [960, 149] width 112 height 2
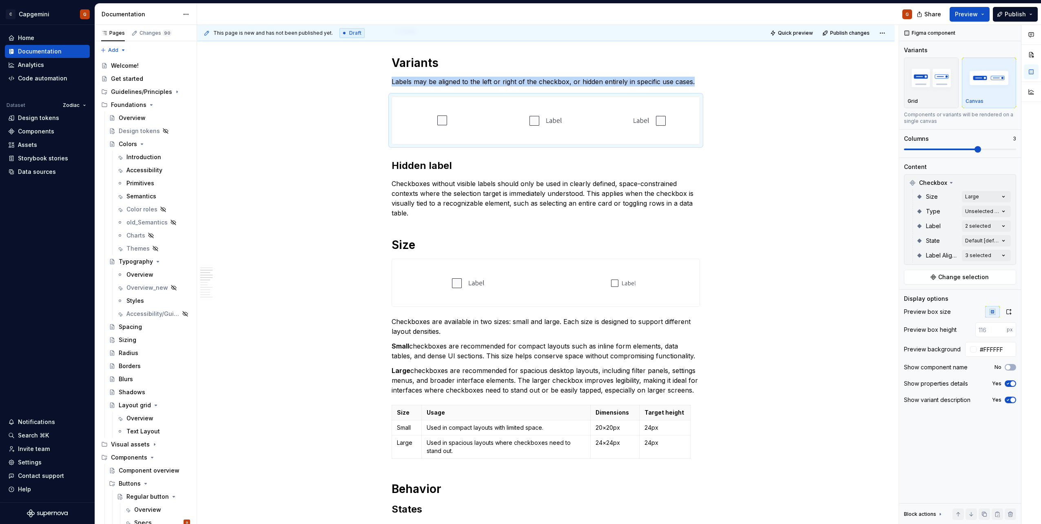
scroll to position [449, 0]
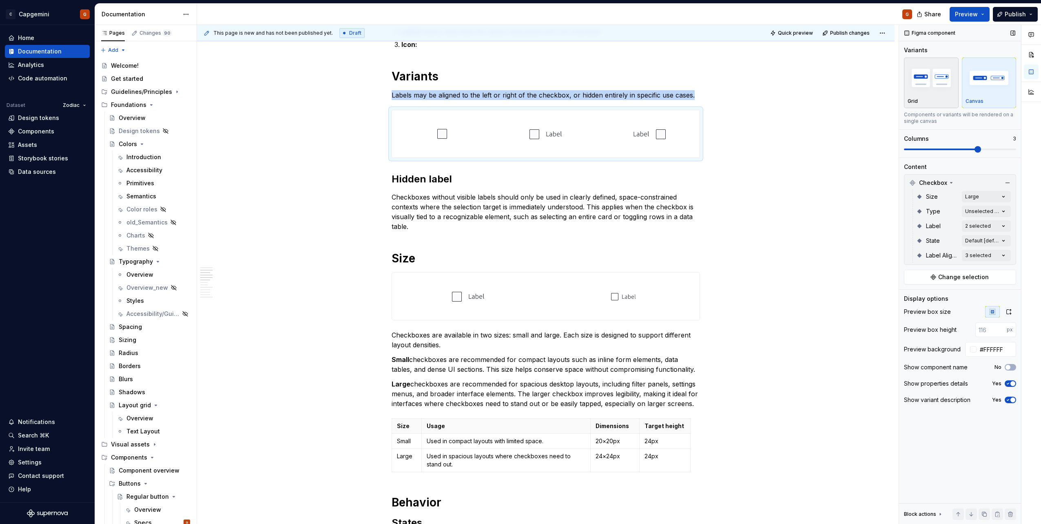
click at [915, 104] on p "Grid" at bounding box center [912, 101] width 10 height 7
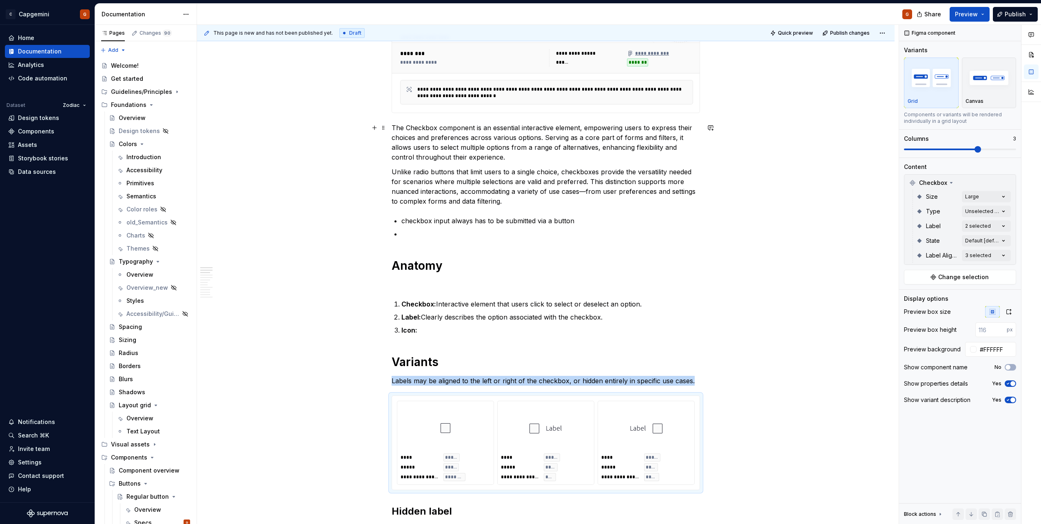
scroll to position [285, 0]
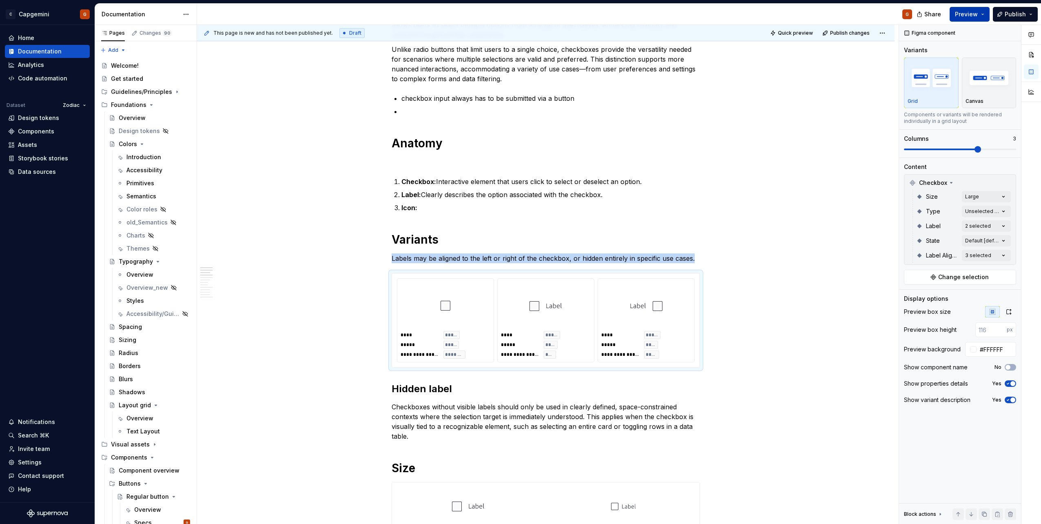
click at [971, 12] on span "Preview" at bounding box center [966, 14] width 23 height 8
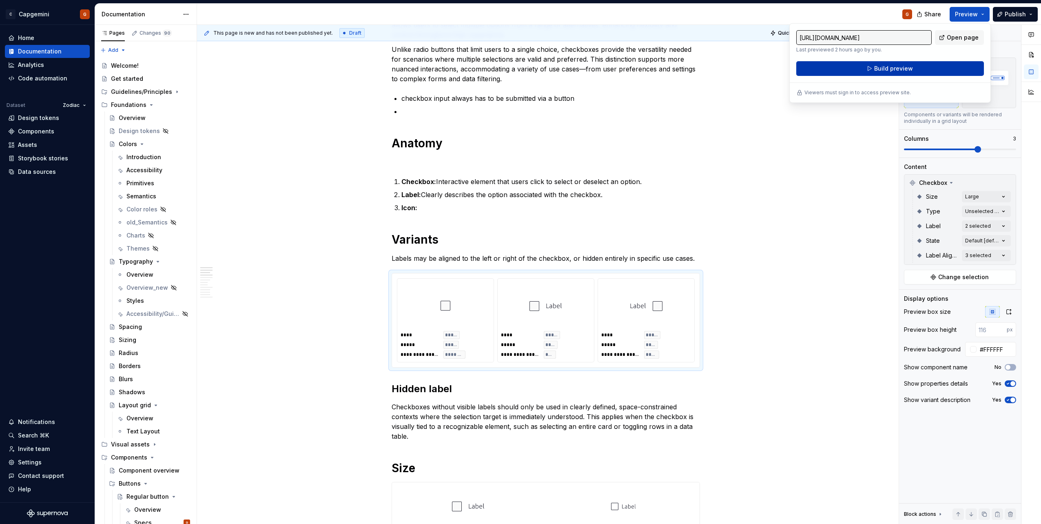
drag, startPoint x: 971, startPoint y: 12, endPoint x: 941, endPoint y: 75, distance: 69.8
click at [941, 75] on button "Build preview" at bounding box center [890, 68] width 188 height 15
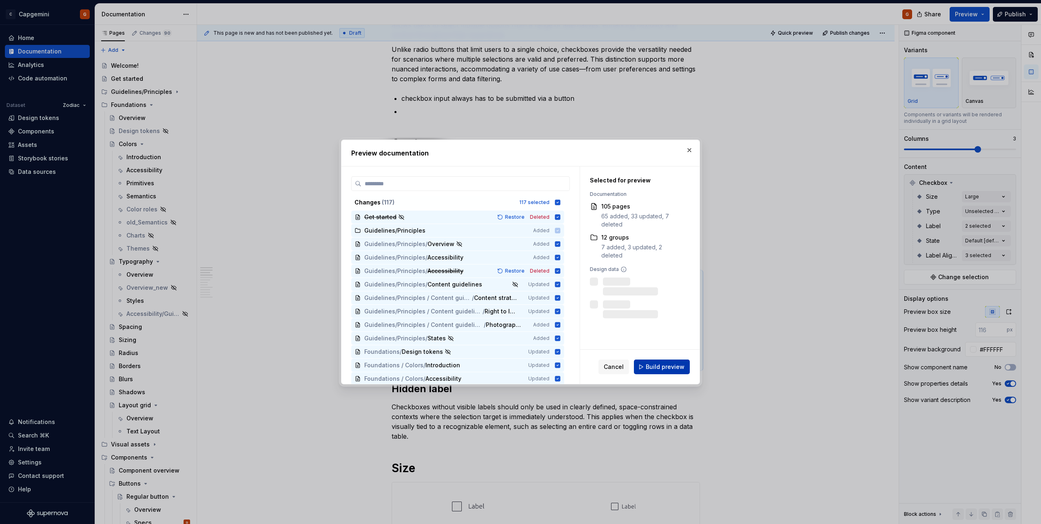
click at [651, 371] on button "Build preview" at bounding box center [662, 366] width 56 height 15
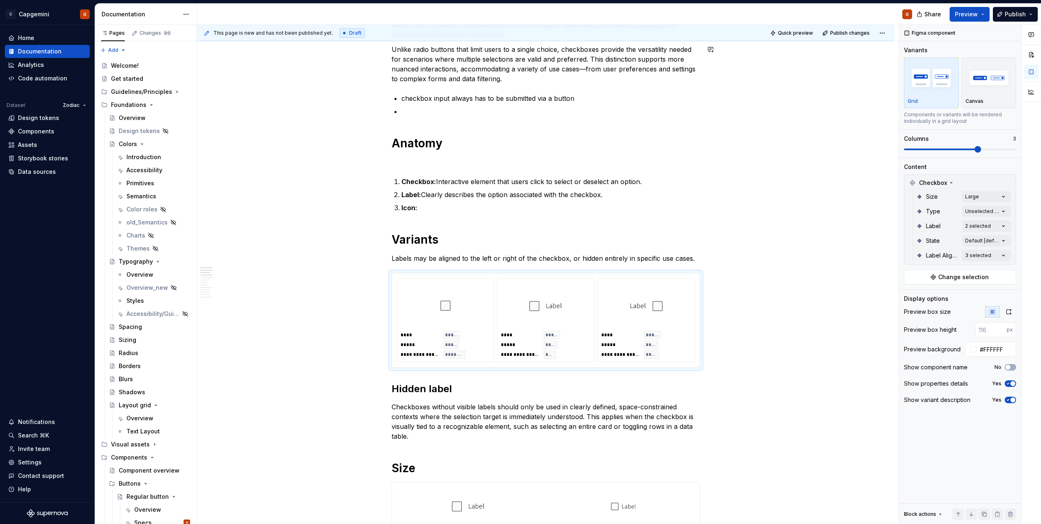
type textarea "*"
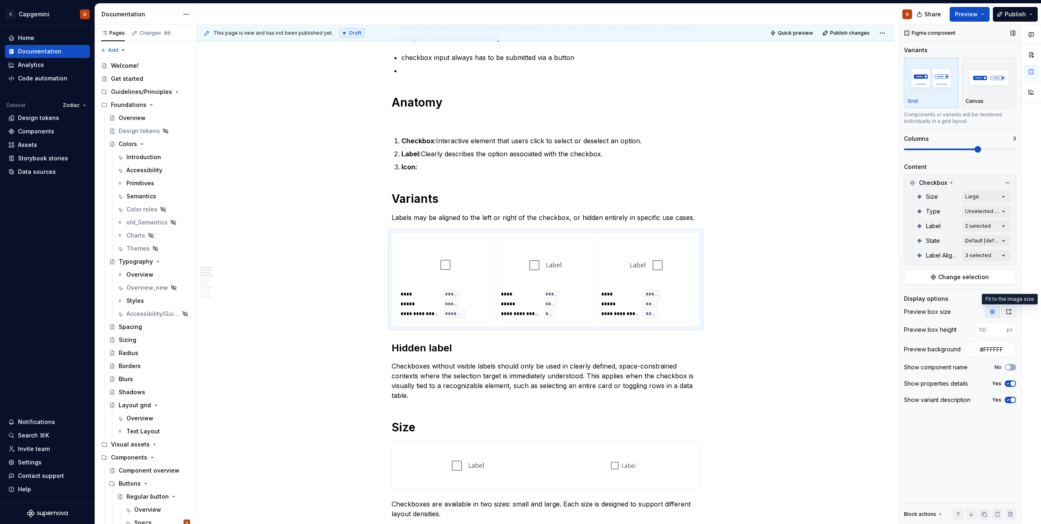
click at [1011, 312] on icon "button" at bounding box center [1008, 311] width 7 height 7
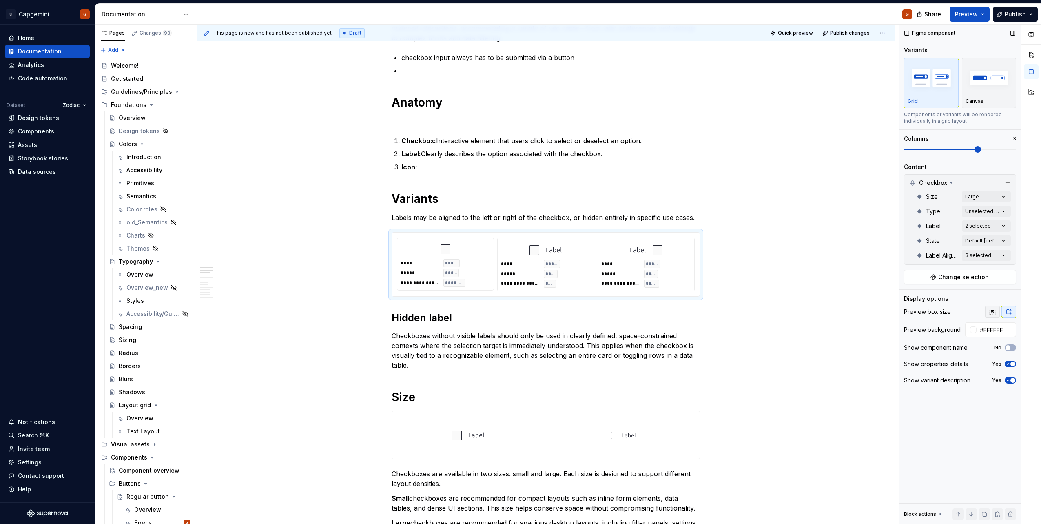
click at [990, 308] on icon "button" at bounding box center [992, 311] width 7 height 7
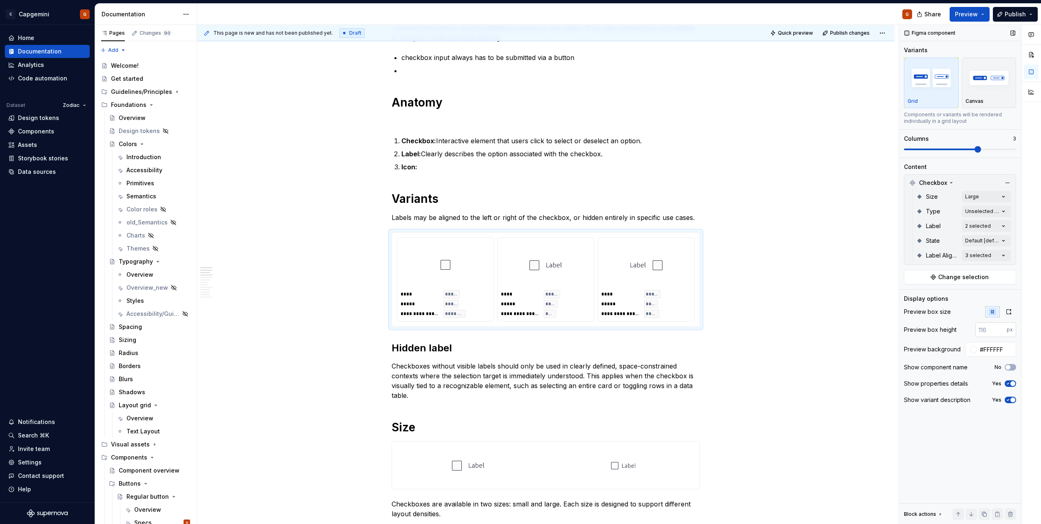
click at [991, 329] on input "number" at bounding box center [990, 329] width 31 height 15
type input "124"
click at [608, 467] on div at bounding box center [623, 467] width 152 height 47
click at [591, 280] on div "**********" at bounding box center [545, 281] width 96 height 86
click at [984, 326] on input "124" at bounding box center [990, 329] width 31 height 15
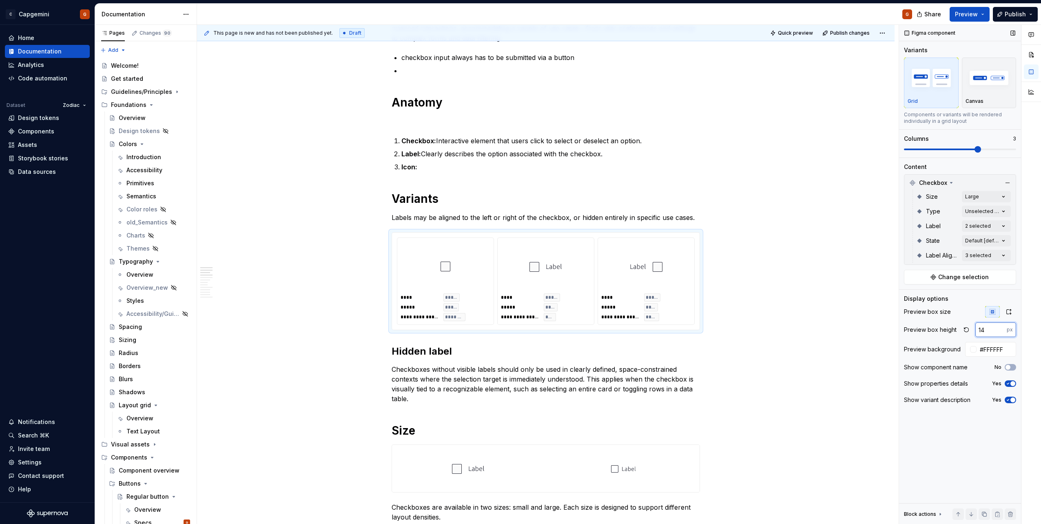
type input "4"
type input "116"
click at [965, 14] on span "Preview" at bounding box center [966, 14] width 23 height 8
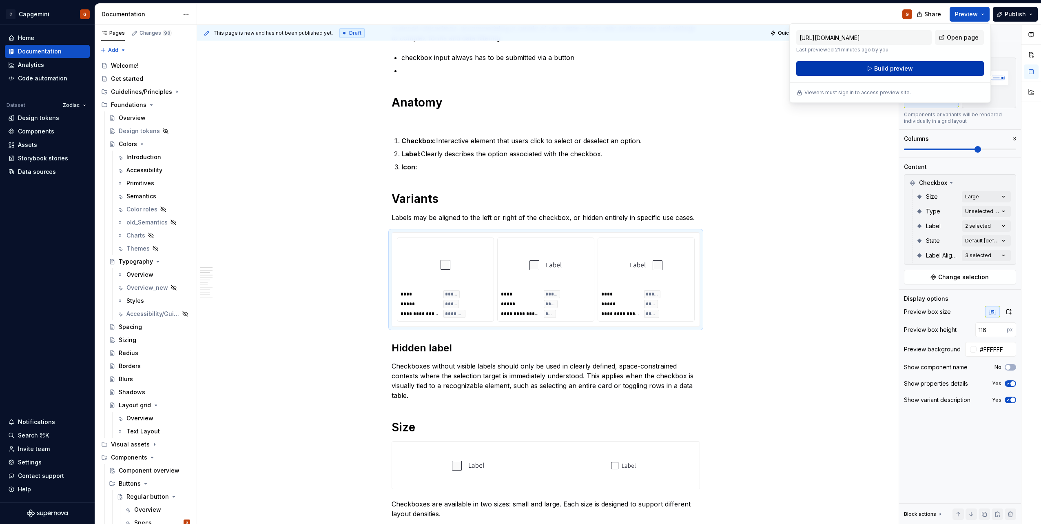
drag, startPoint x: 965, startPoint y: 14, endPoint x: 930, endPoint y: 62, distance: 59.9
click at [930, 62] on button "Build preview" at bounding box center [890, 68] width 188 height 15
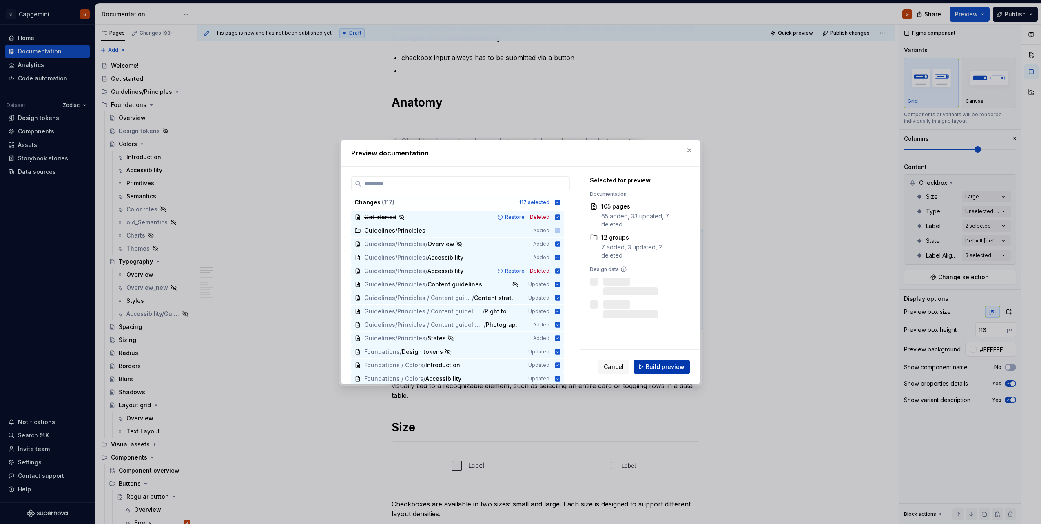
click at [651, 362] on button "Build preview" at bounding box center [662, 366] width 56 height 15
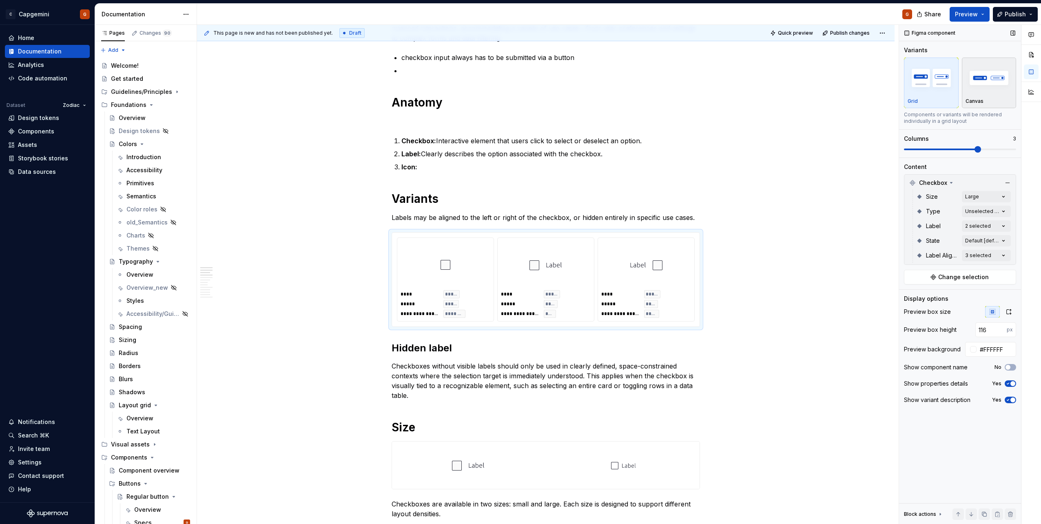
click at [985, 97] on div "Canvas" at bounding box center [988, 82] width 47 height 43
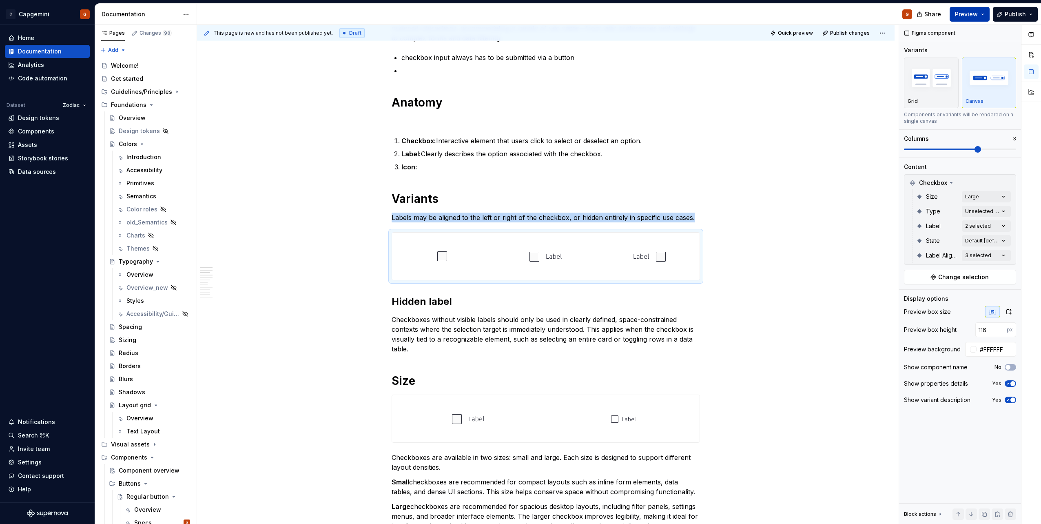
click at [979, 18] on button "Preview" at bounding box center [969, 14] width 40 height 15
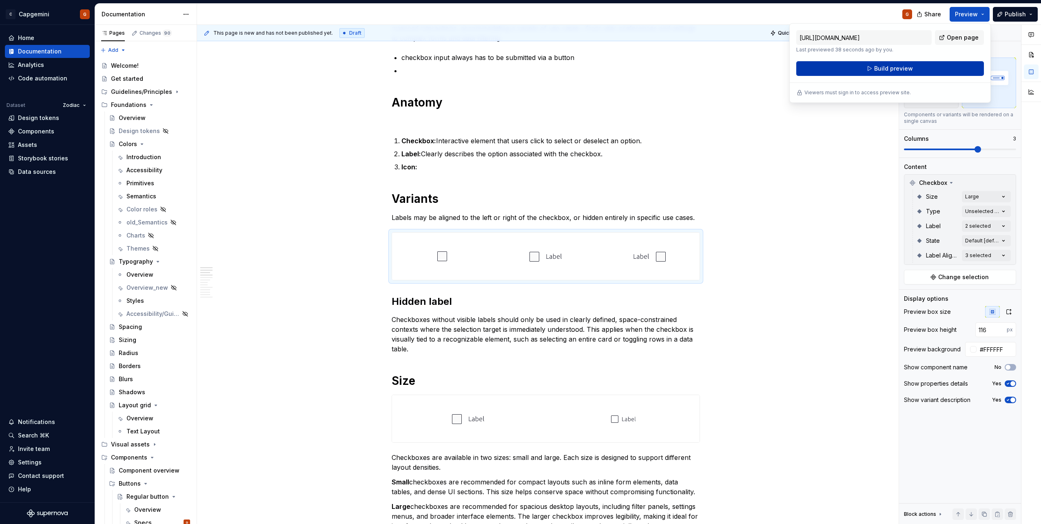
drag, startPoint x: 977, startPoint y: 18, endPoint x: 938, endPoint y: 66, distance: 61.7
click at [938, 66] on button "Build preview" at bounding box center [890, 68] width 188 height 15
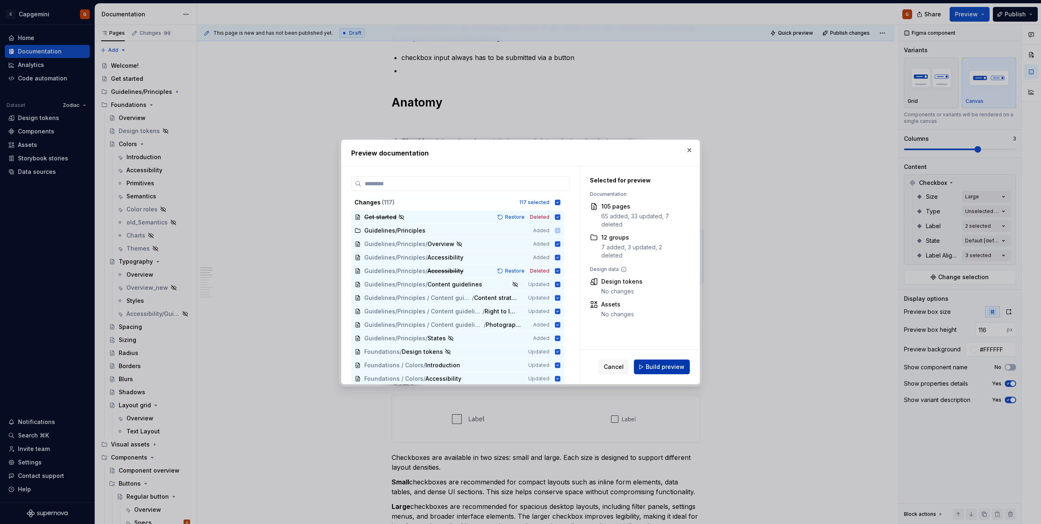
click at [656, 361] on button "Build preview" at bounding box center [662, 366] width 56 height 15
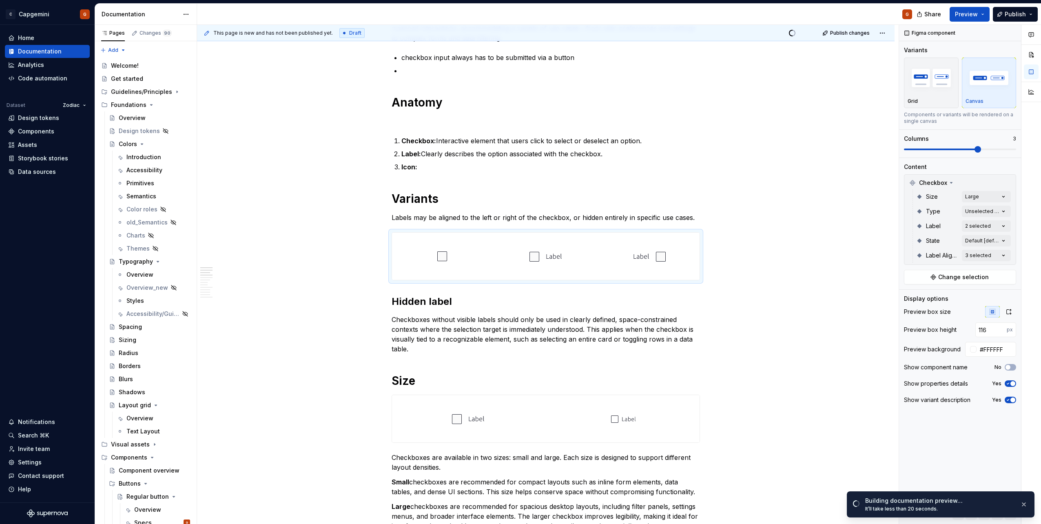
type textarea "*"
